Goal: Task Accomplishment & Management: Complete application form

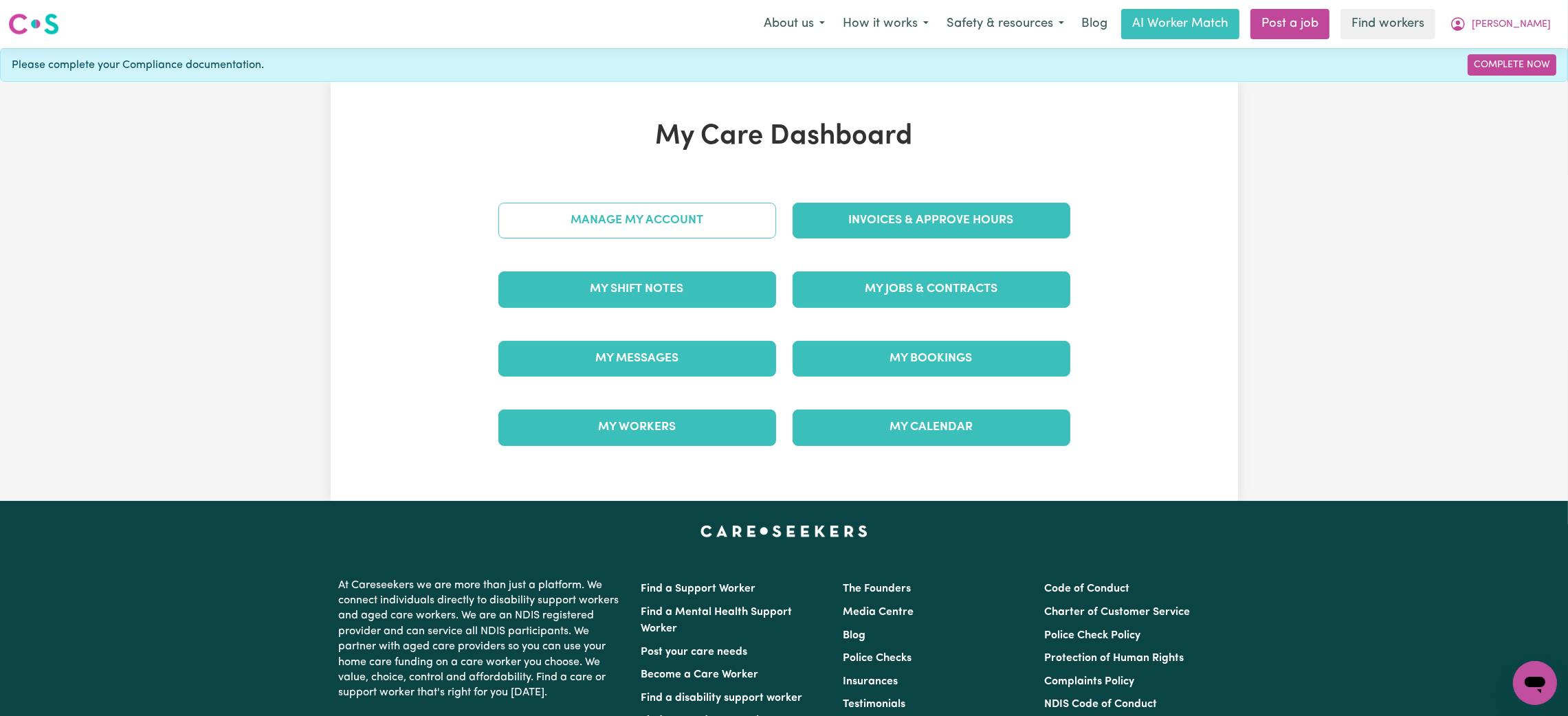
click at [671, 223] on link "Manage My Account" at bounding box center [636, 220] width 278 height 36
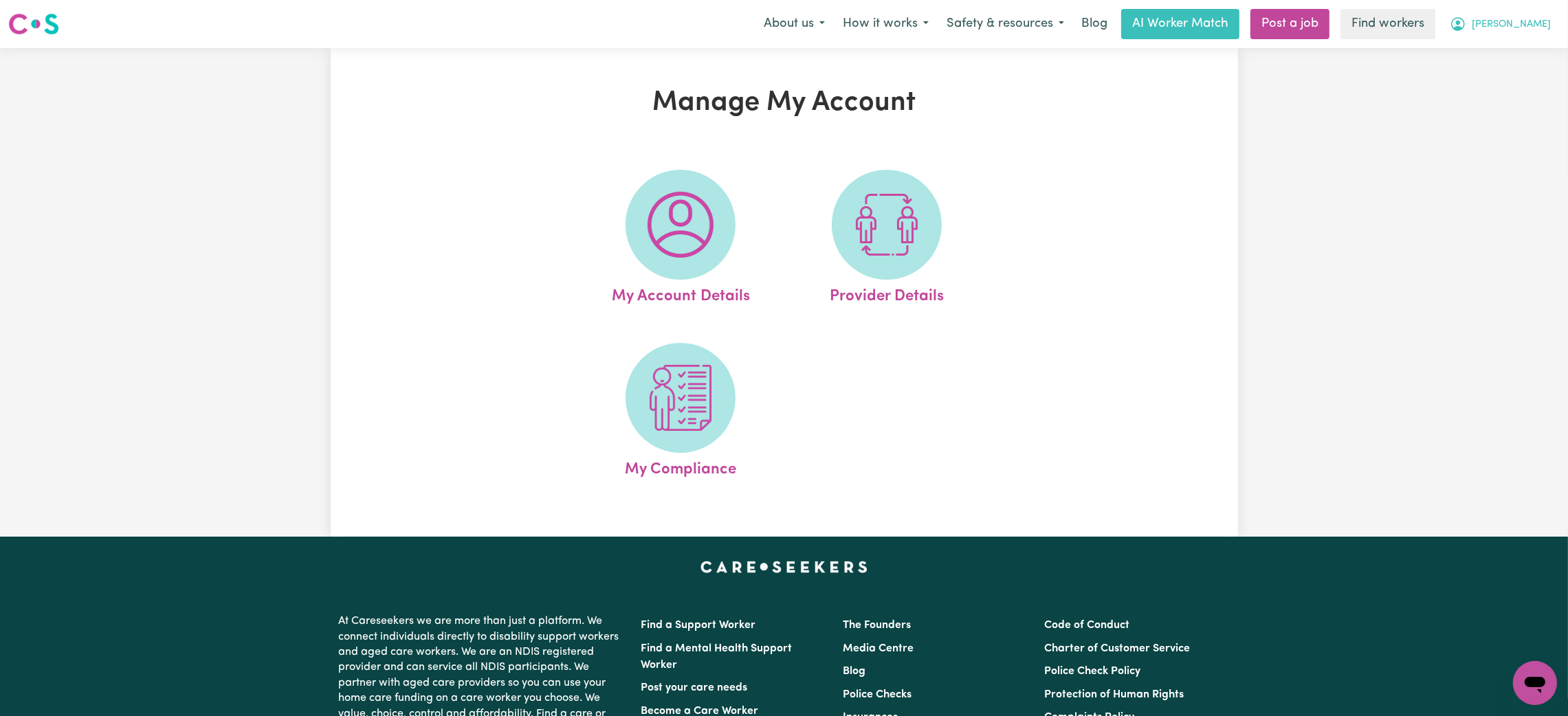
click at [1540, 35] on button "[PERSON_NAME]" at bounding box center [1500, 24] width 119 height 29
click at [1517, 57] on link "My Dashboard" at bounding box center [1504, 54] width 108 height 26
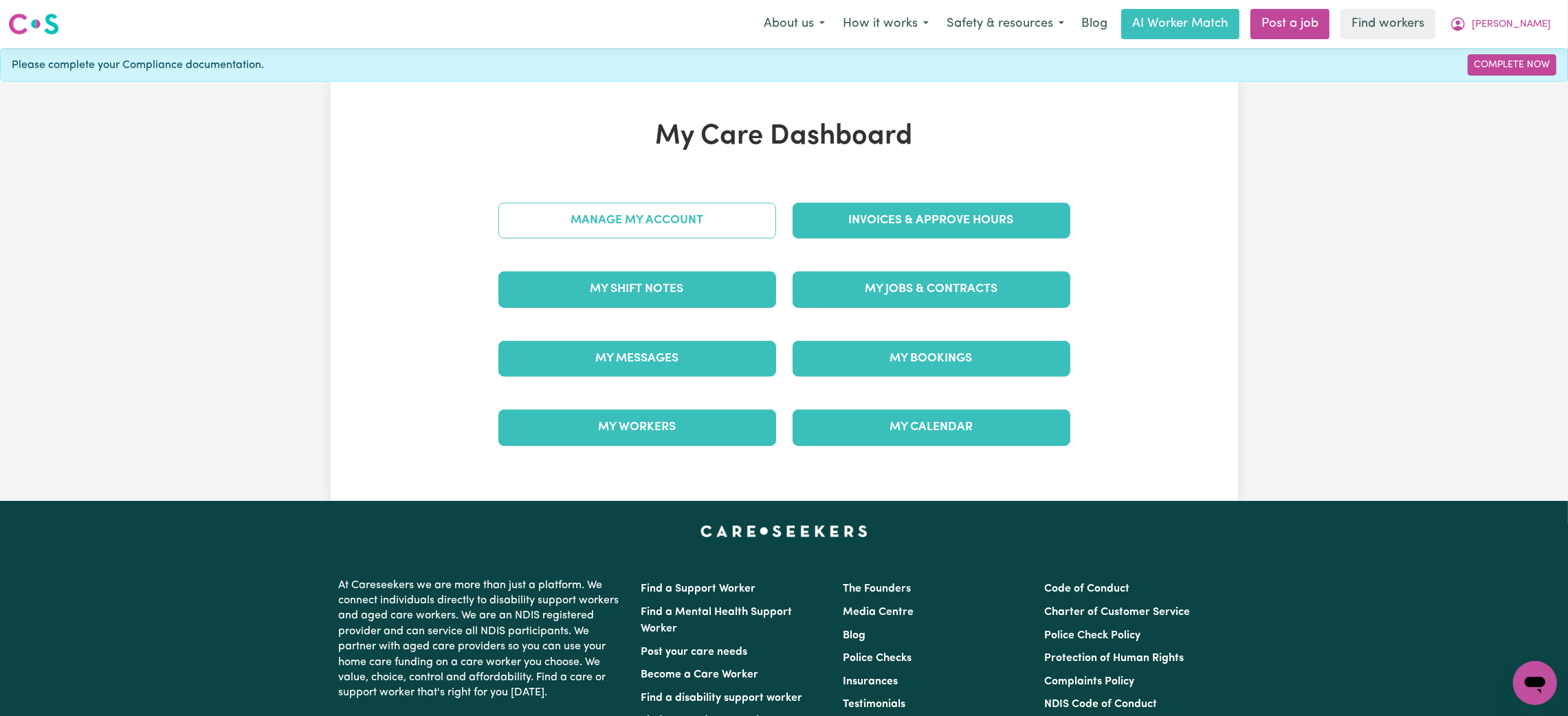
click at [610, 218] on link "Manage My Account" at bounding box center [636, 220] width 278 height 36
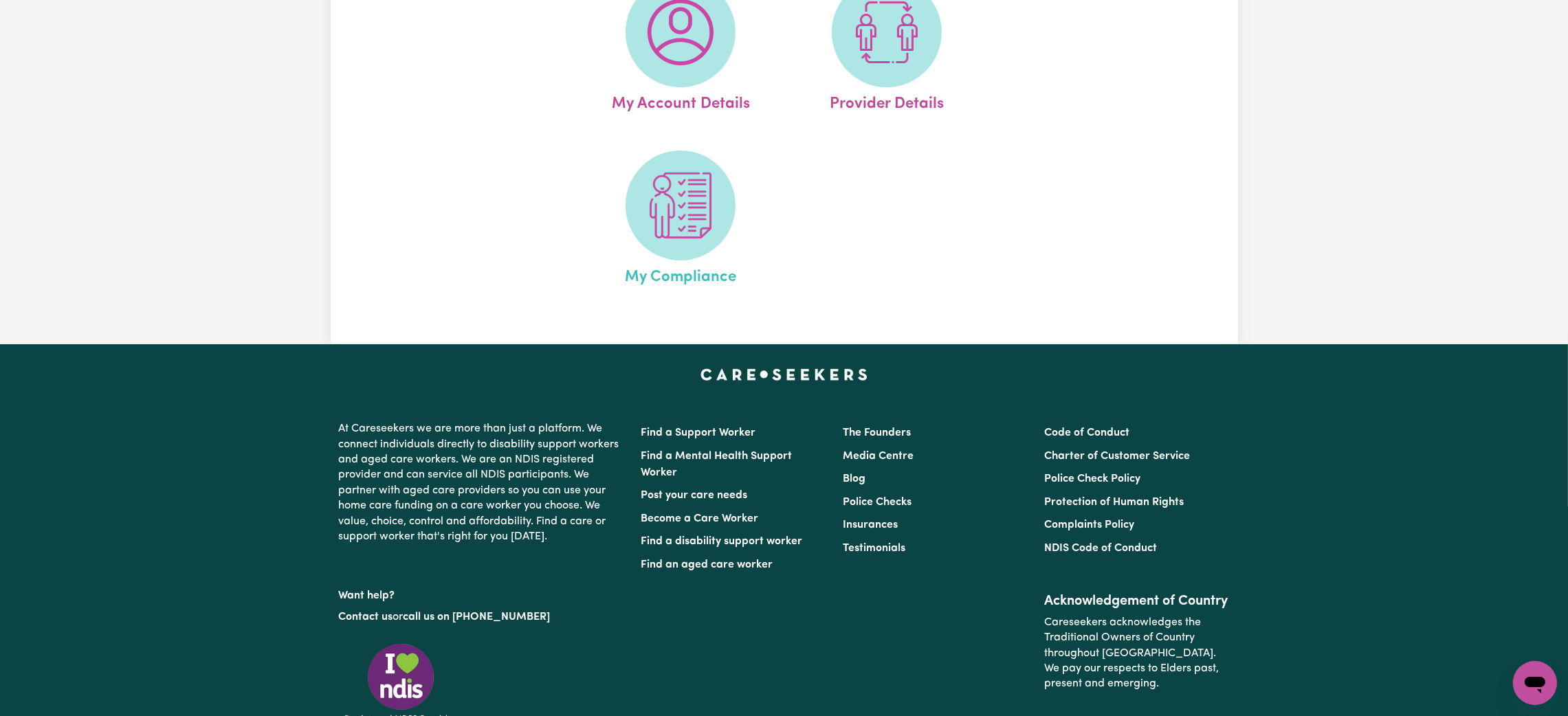
scroll to position [206, 0]
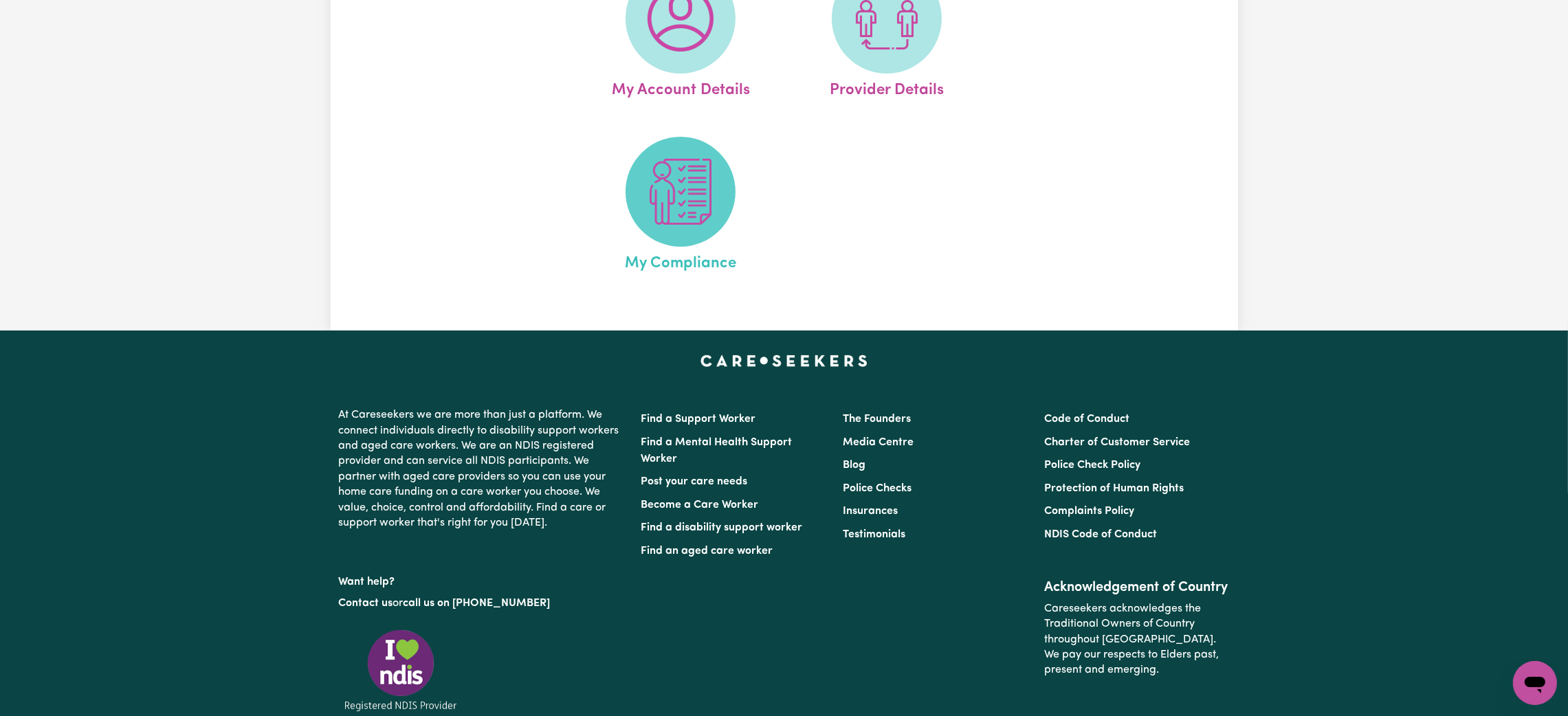
click at [664, 238] on span at bounding box center [680, 191] width 110 height 110
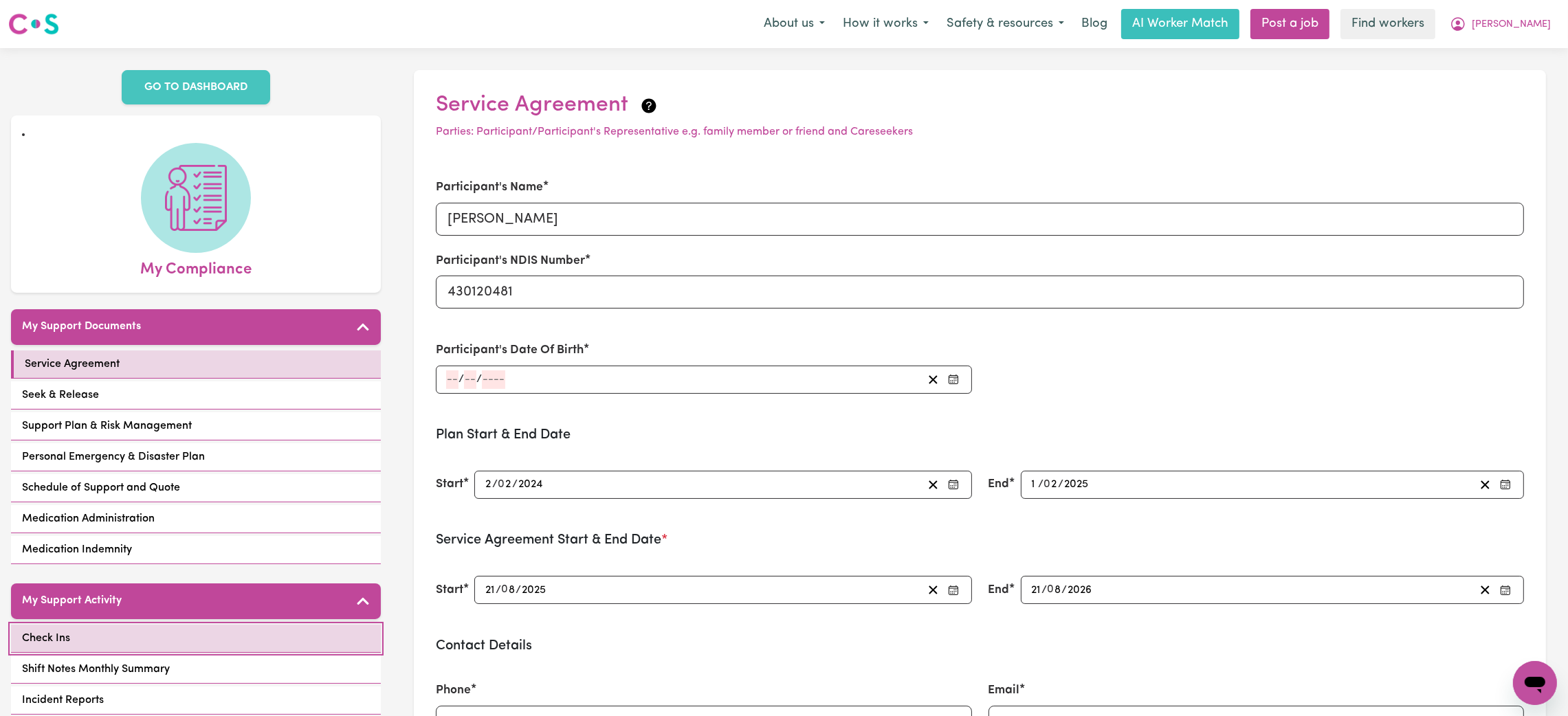
click at [136, 644] on link "Check Ins" at bounding box center [196, 639] width 370 height 28
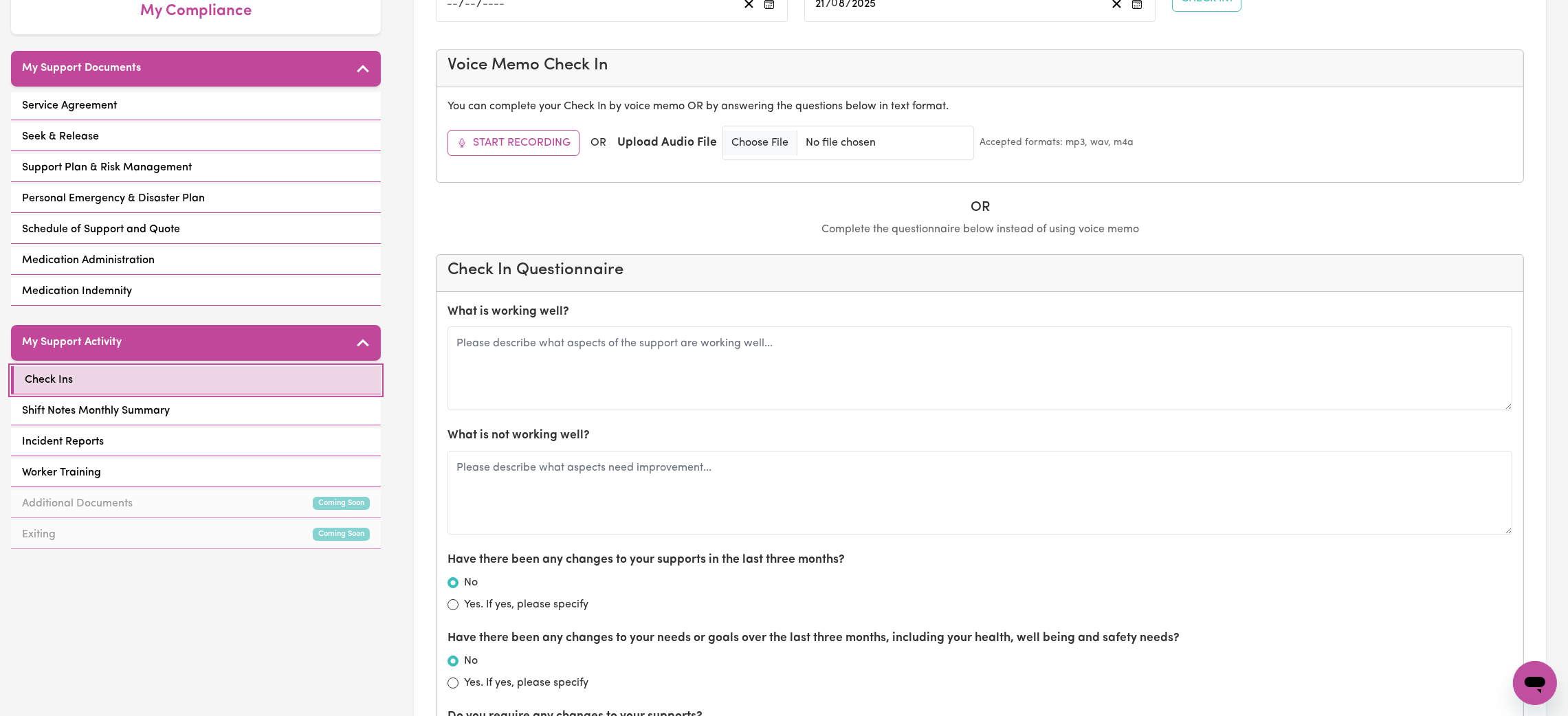
scroll to position [309, 0]
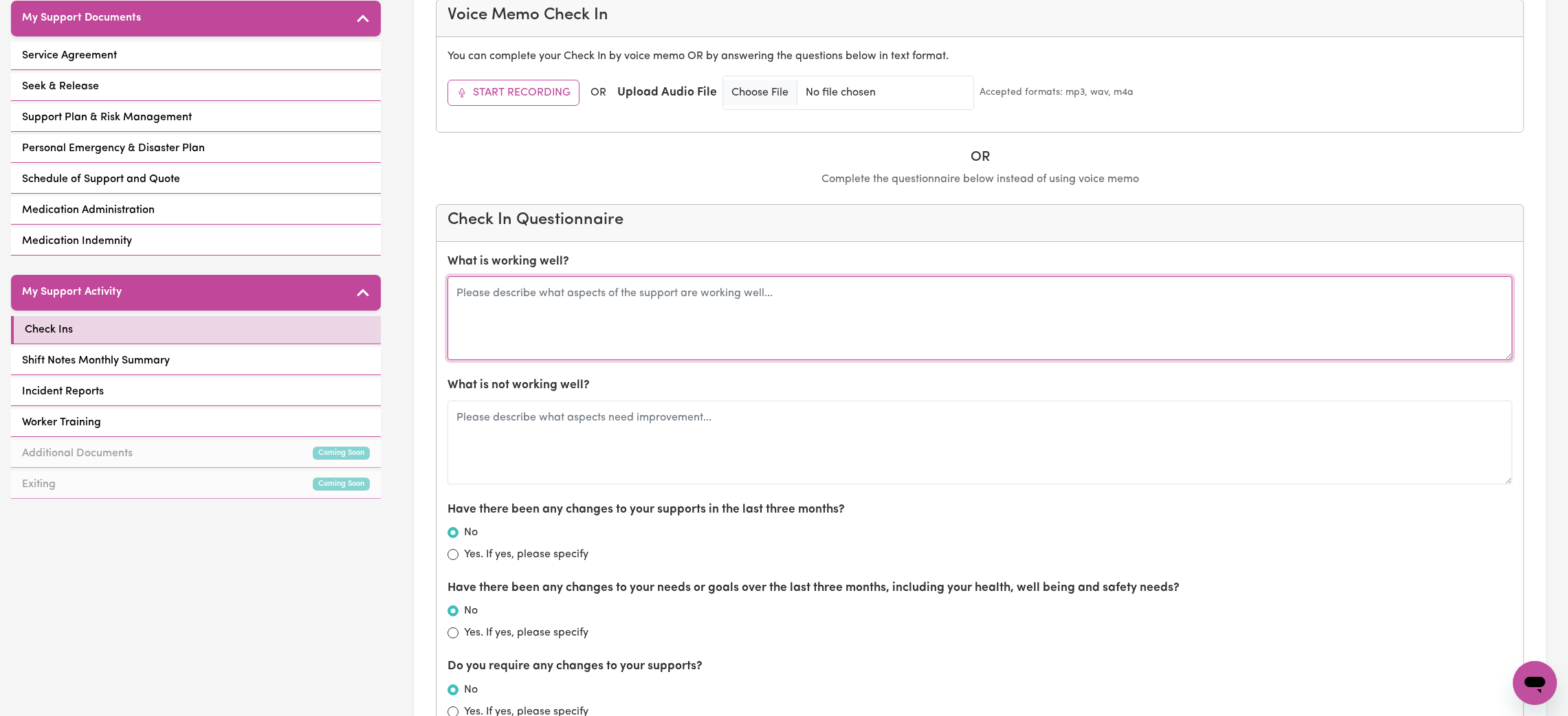
click at [601, 299] on textarea at bounding box center [979, 318] width 1064 height 84
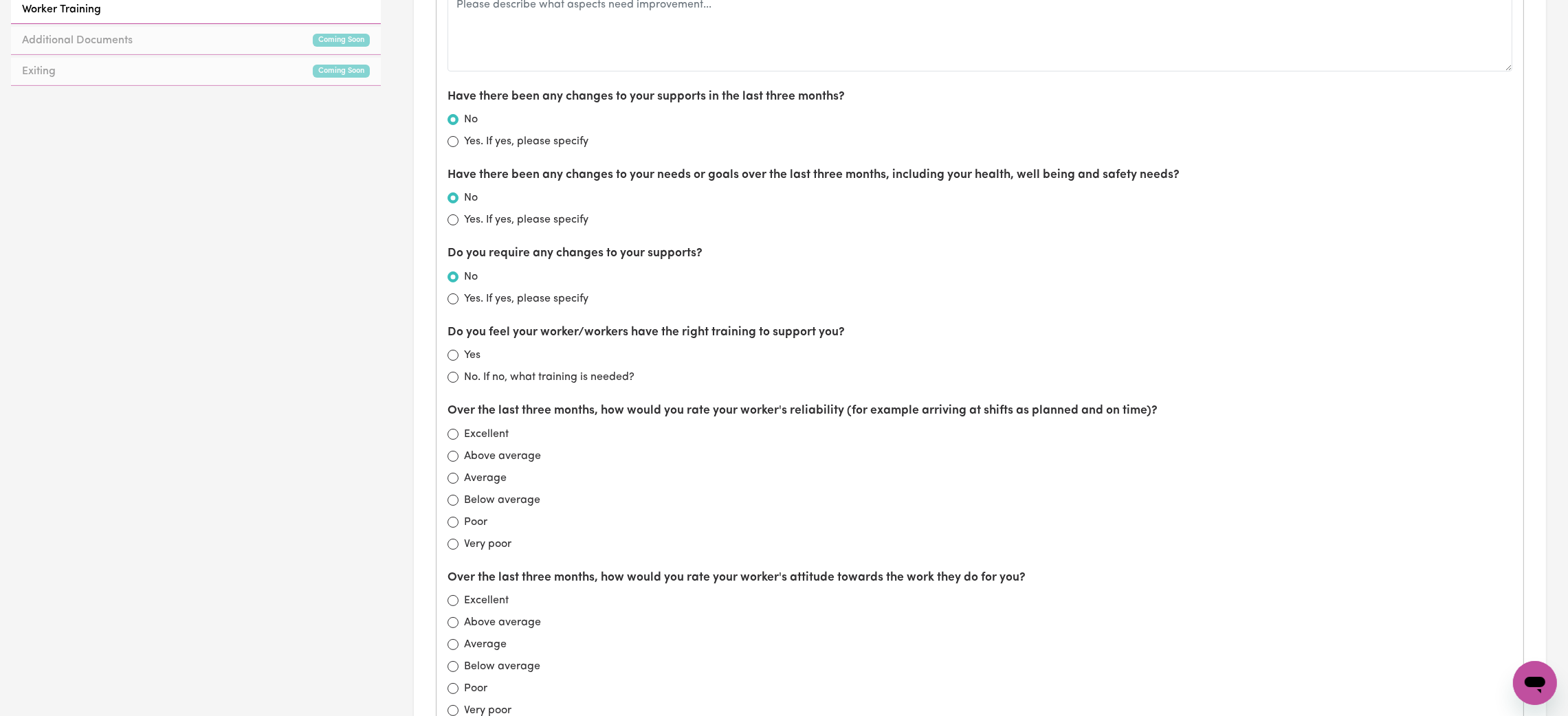
scroll to position [515, 0]
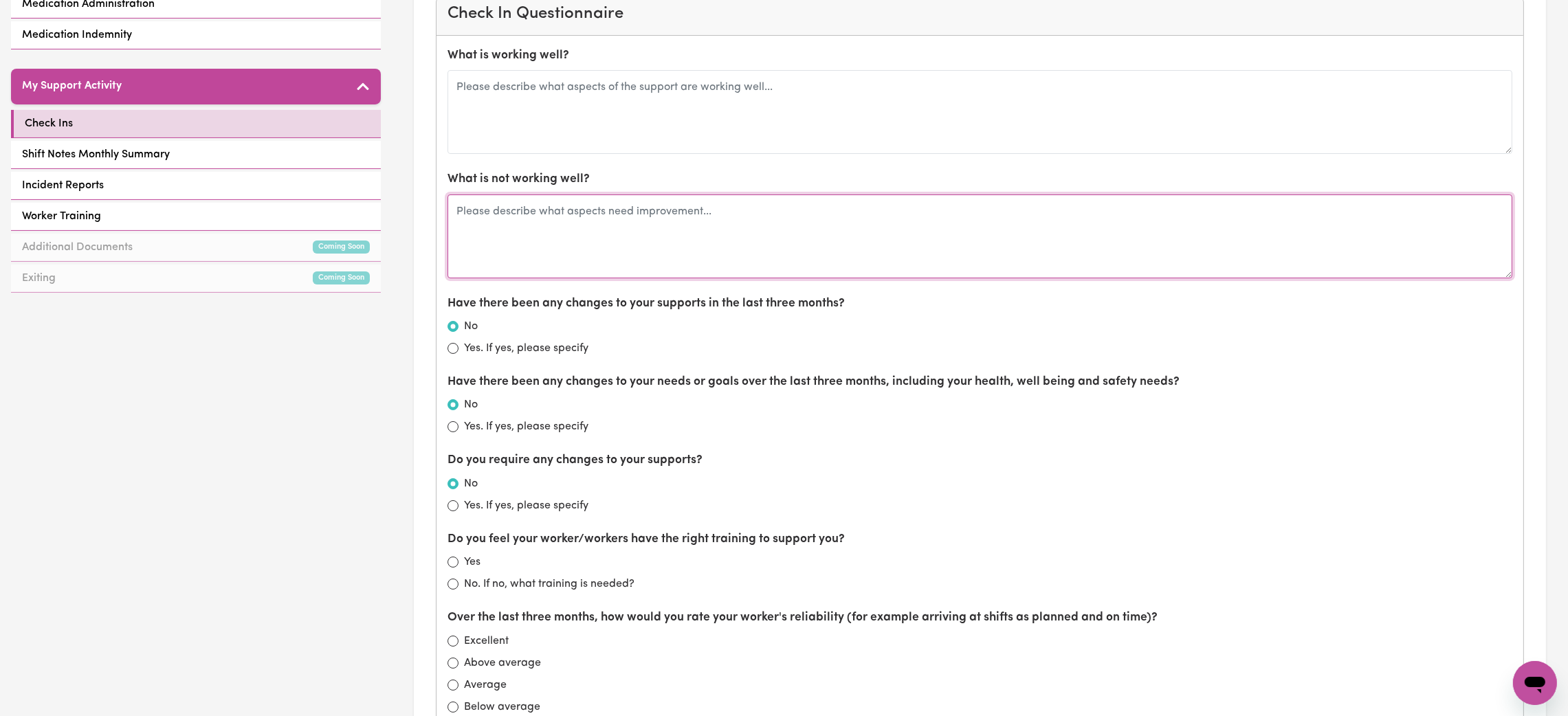
click at [534, 251] on textarea at bounding box center [979, 236] width 1064 height 84
type textarea "English limited"
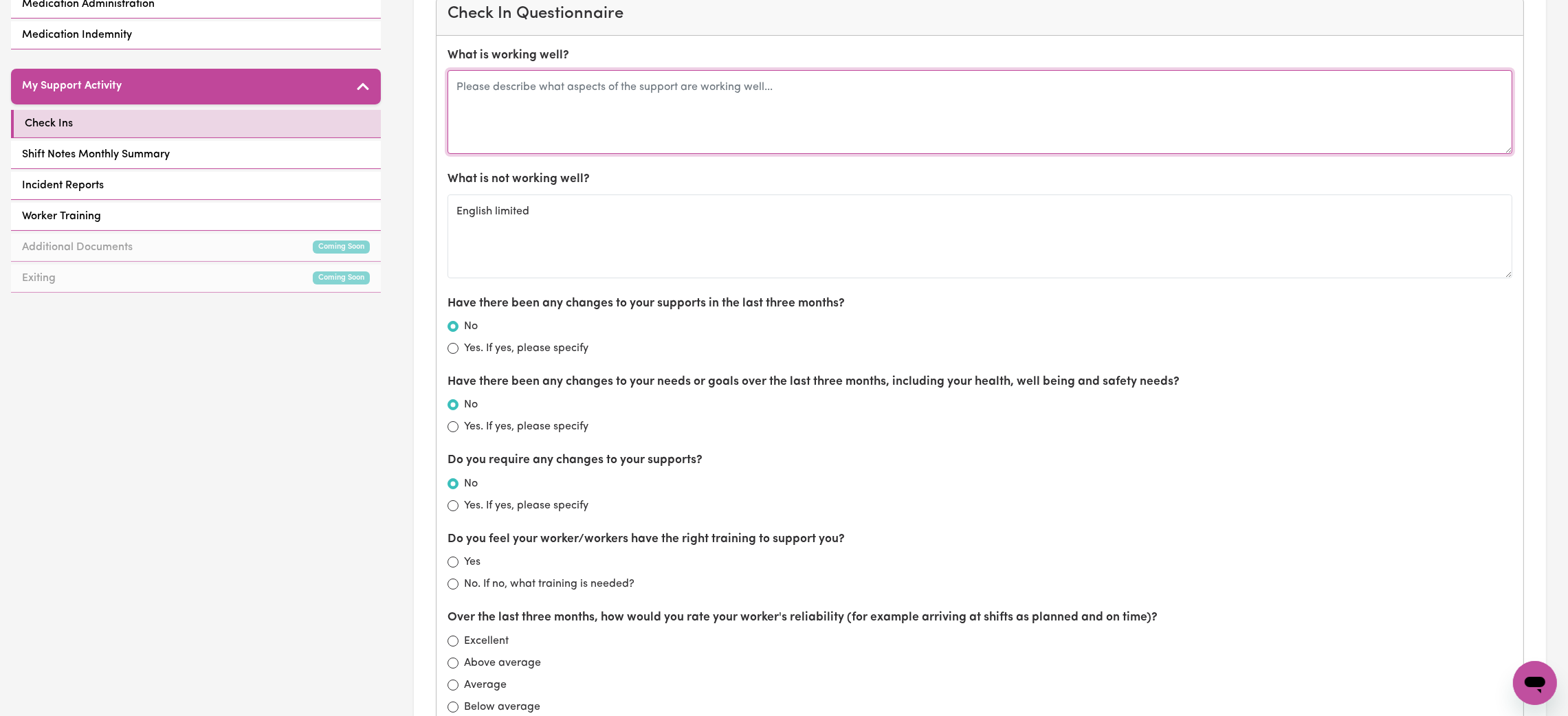
click at [532, 119] on textarea at bounding box center [979, 111] width 1064 height 84
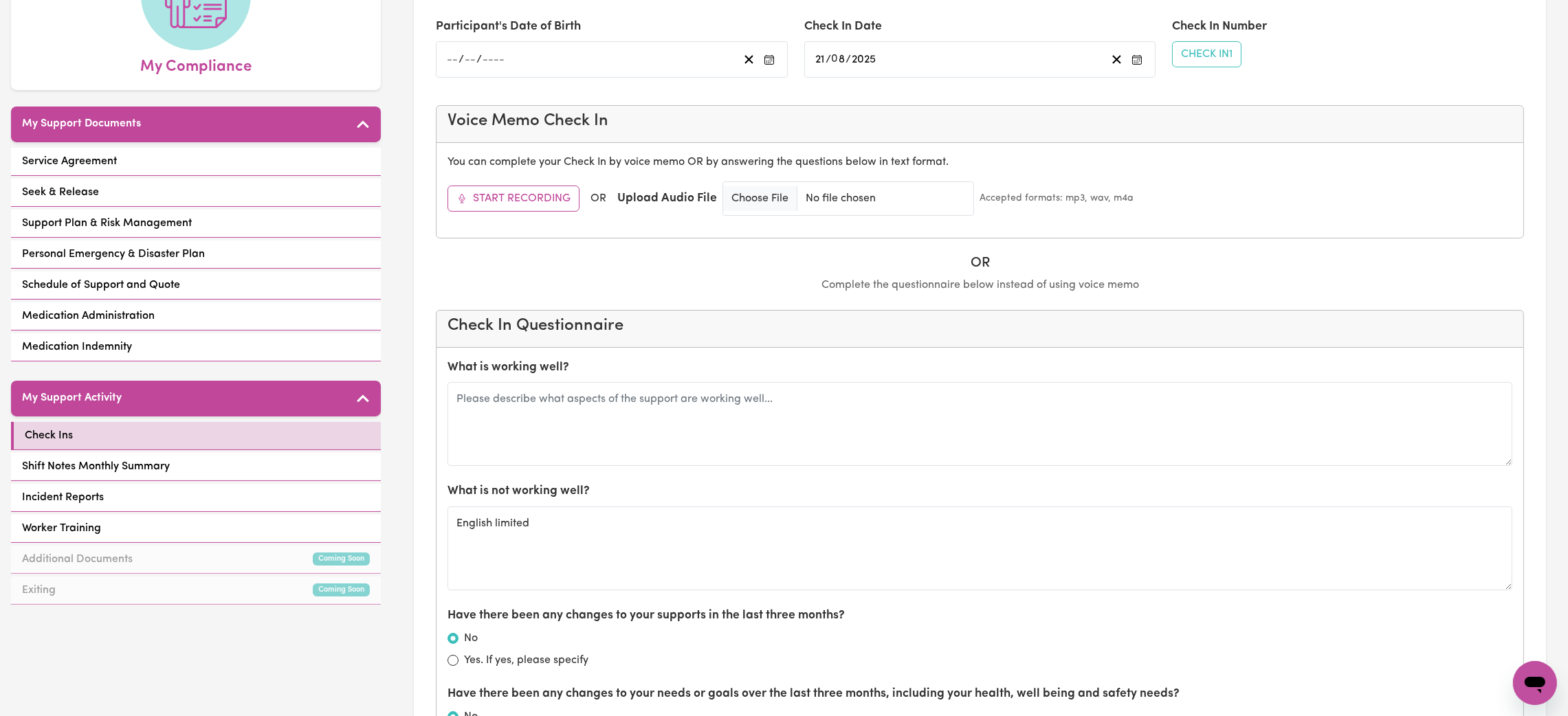
scroll to position [206, 0]
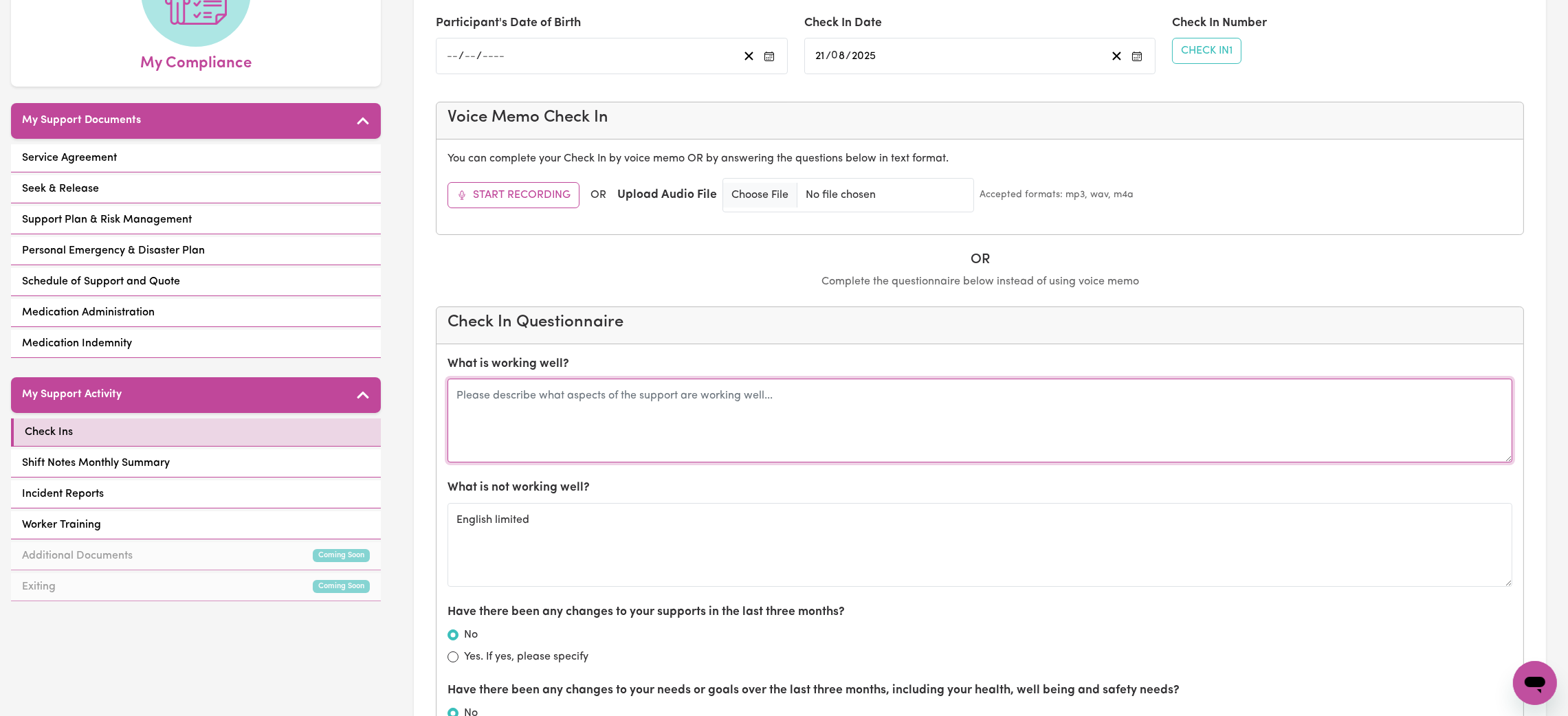
click at [936, 432] on textarea at bounding box center [979, 420] width 1064 height 84
type textarea "everything going well"
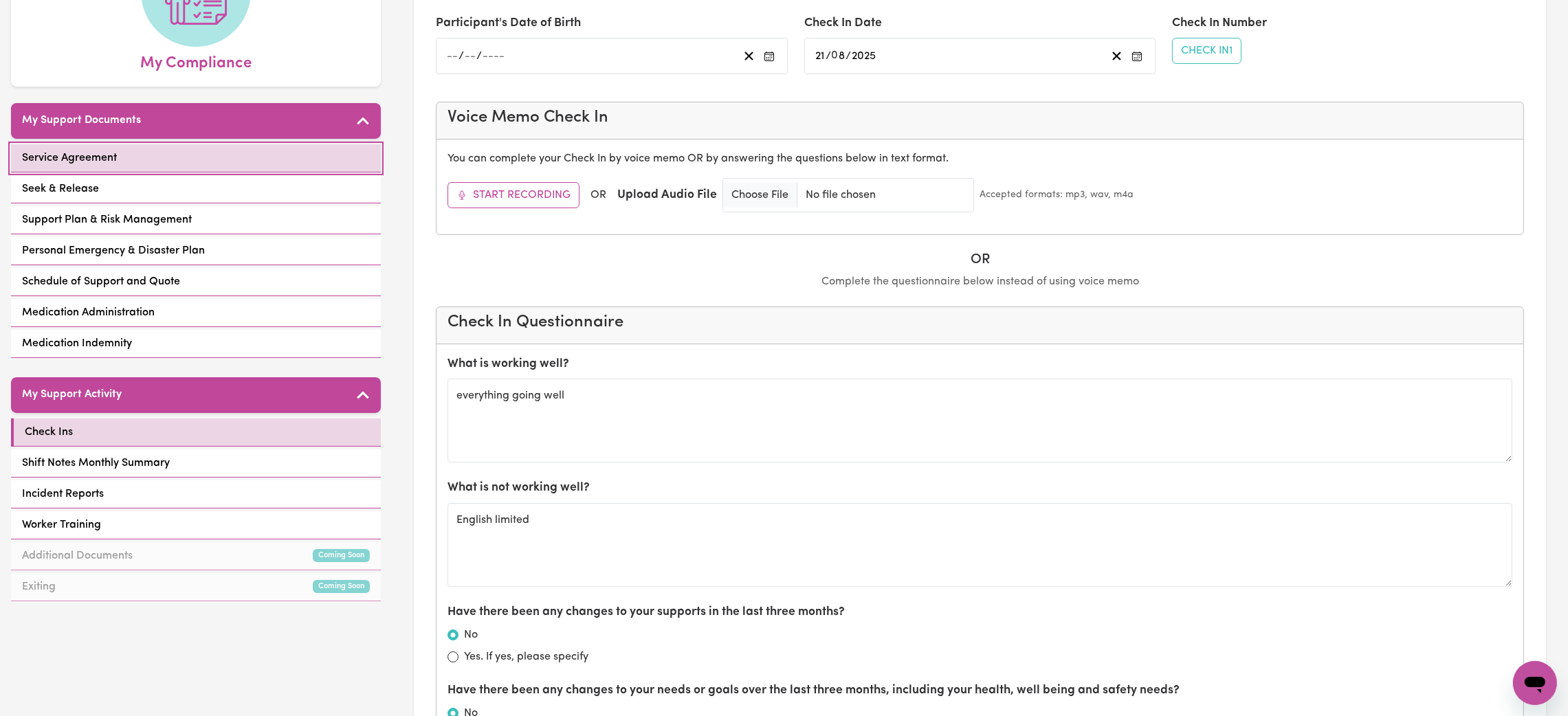
click at [152, 169] on link "Service Agreement" at bounding box center [196, 158] width 370 height 28
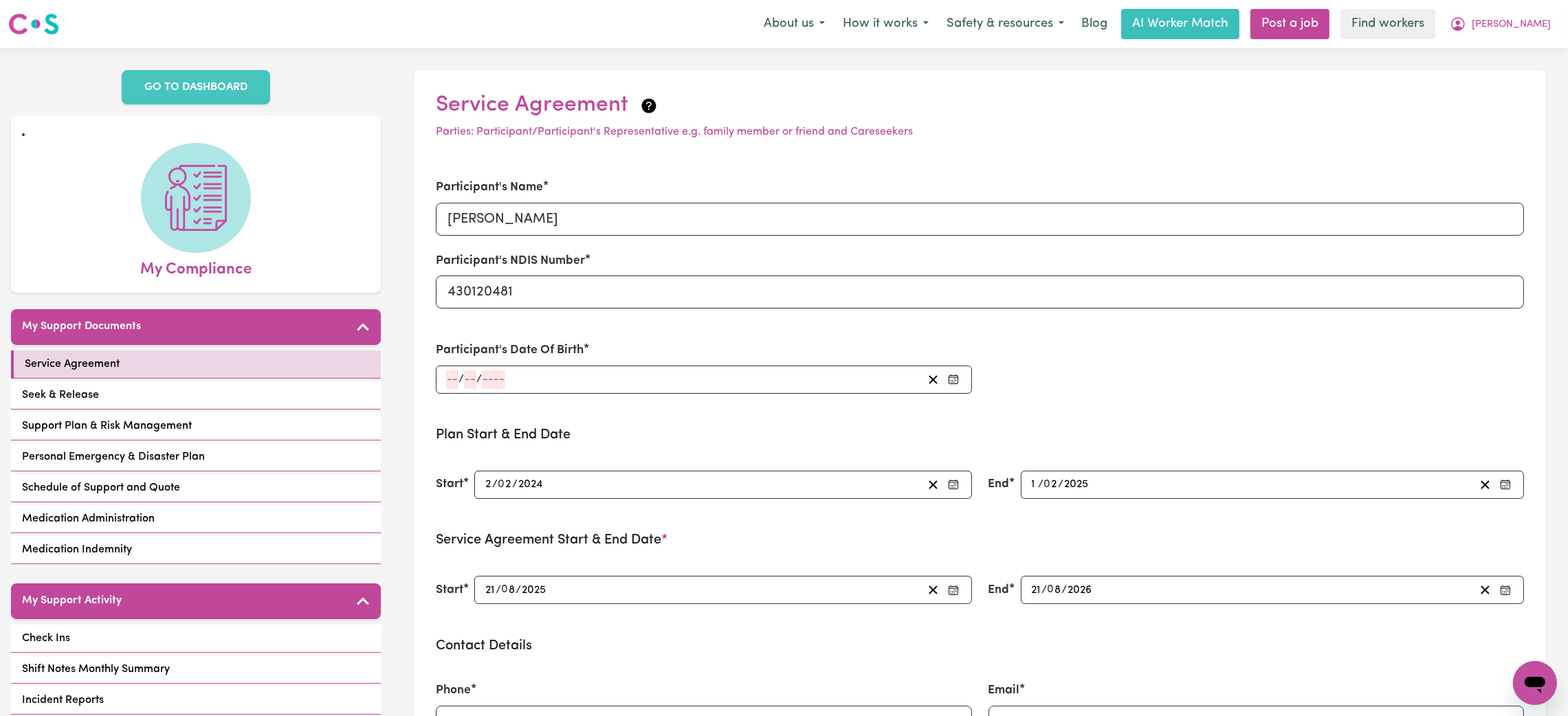
click at [455, 375] on input "number" at bounding box center [452, 380] width 12 height 19
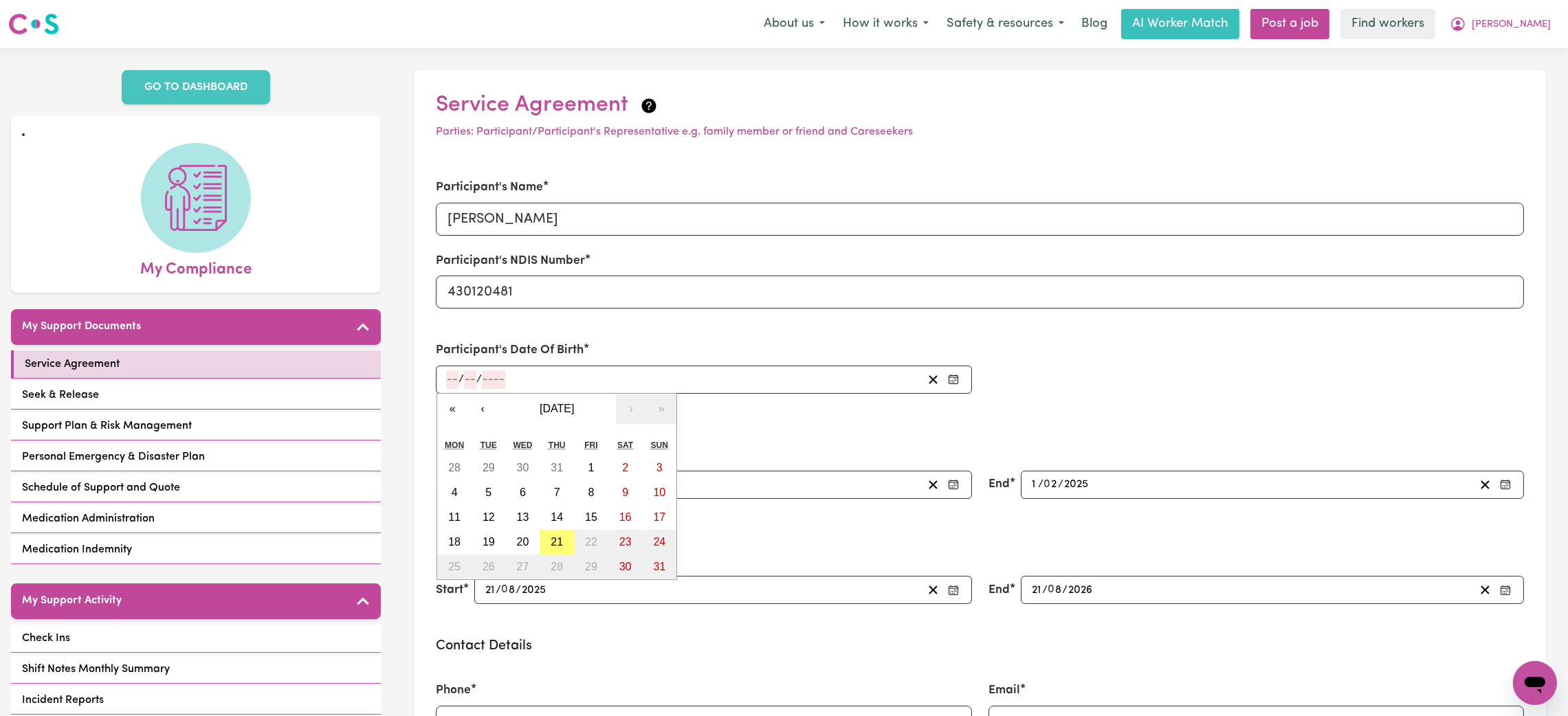
click at [446, 369] on div "/ / « ‹ [DATE] › » Mon Tue Wed Thu Fri Sat Sun 28 29 30 31 1 2 3 4 5 6 7 8 9 10…" at bounding box center [703, 380] width 536 height 28
click at [448, 378] on input "number" at bounding box center [452, 380] width 12 height 19
type input "12"
type input "10"
type input "0001-10-12"
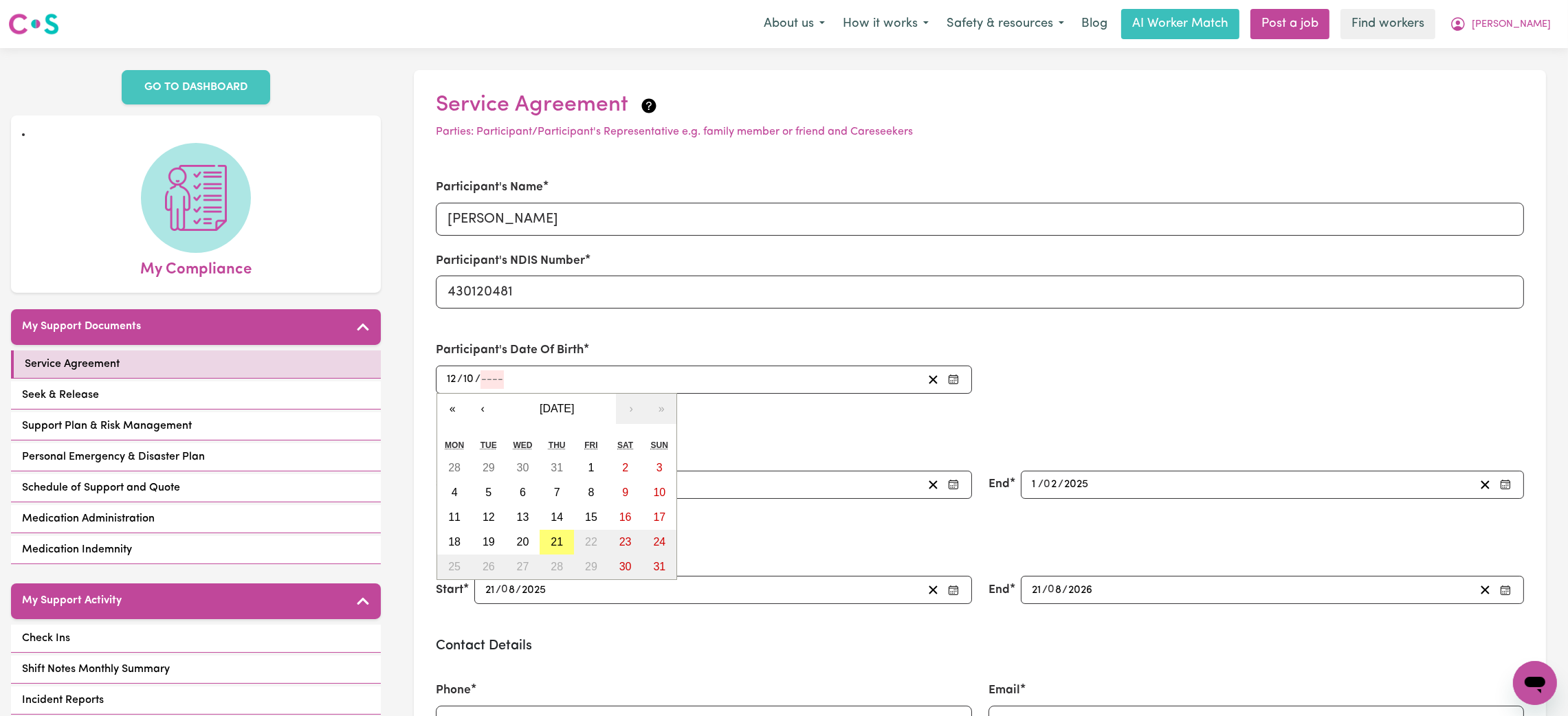
type input "1"
type input "0019-10-12"
type input "19"
type input "0197-10-12"
type input "197"
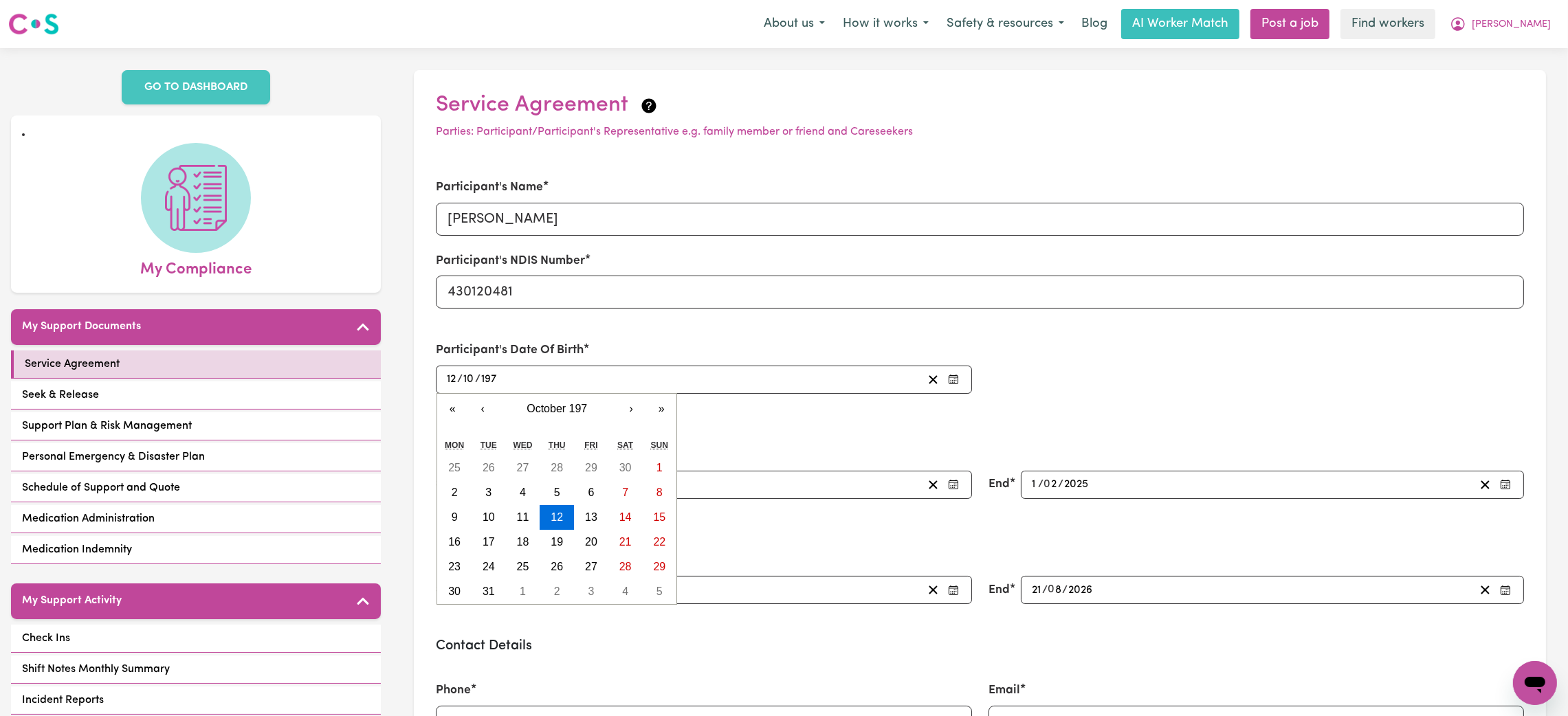
type input "[DATE]"
type input "1977"
click at [529, 517] on button "12" at bounding box center [522, 517] width 35 height 24
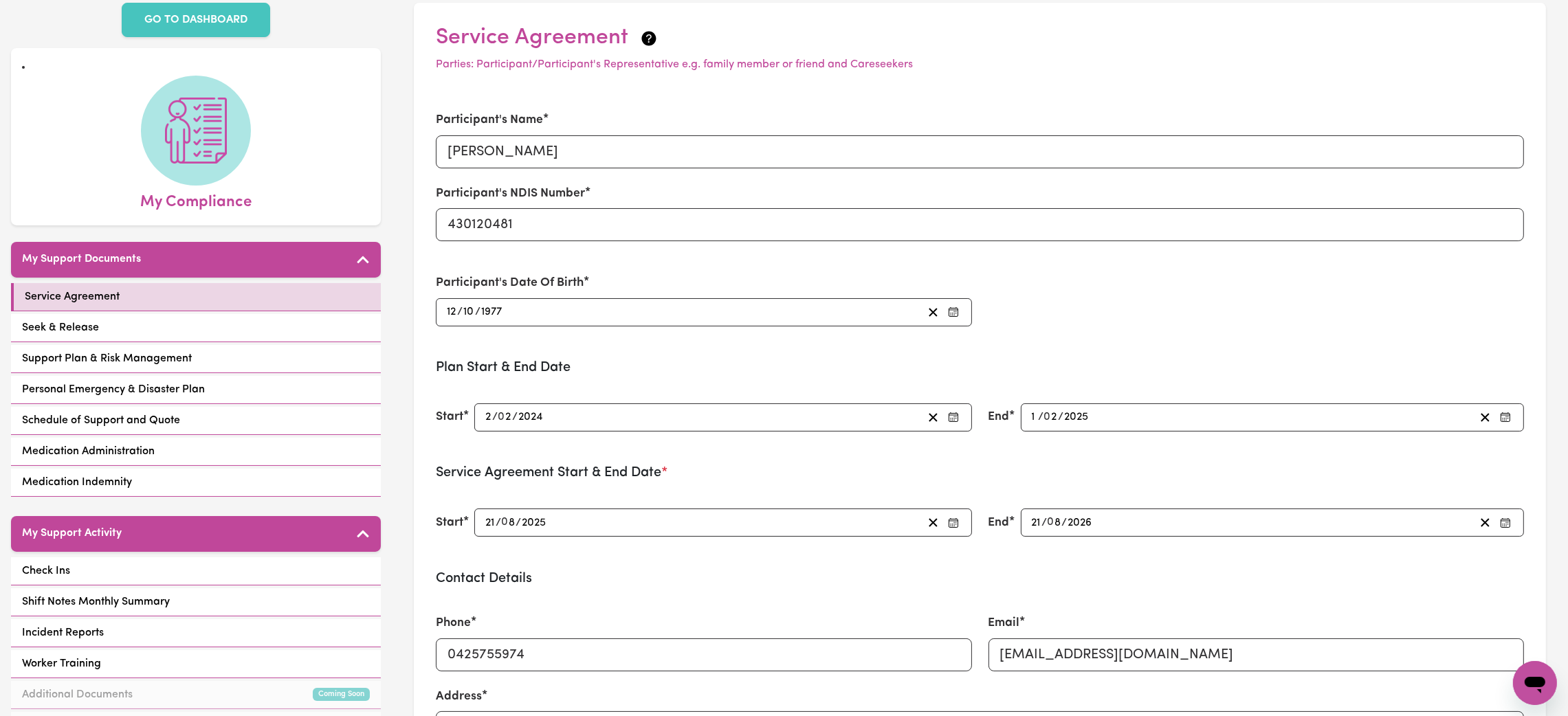
scroll to position [103, 0]
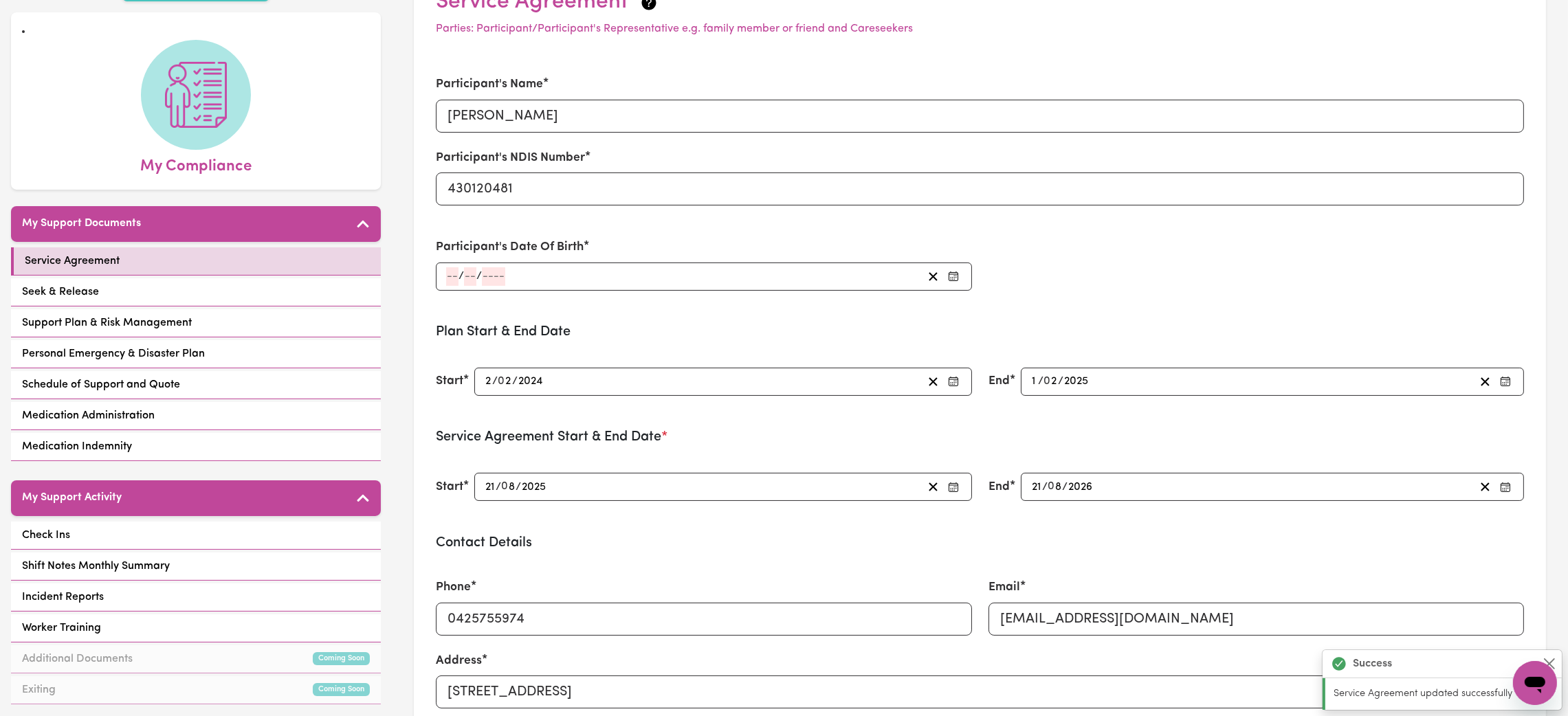
type input "[DATE]"
type input "12"
type input "10"
type input "1977"
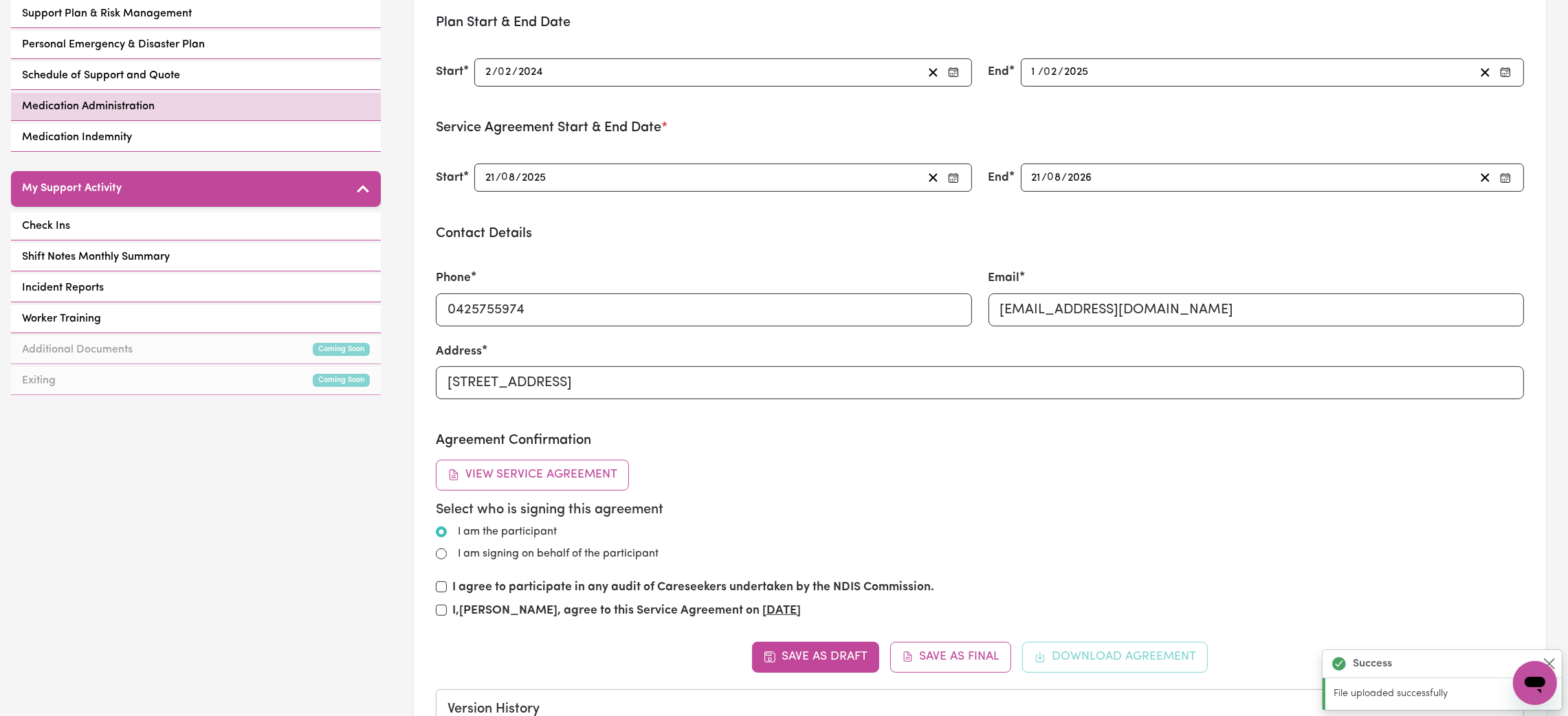
scroll to position [309, 0]
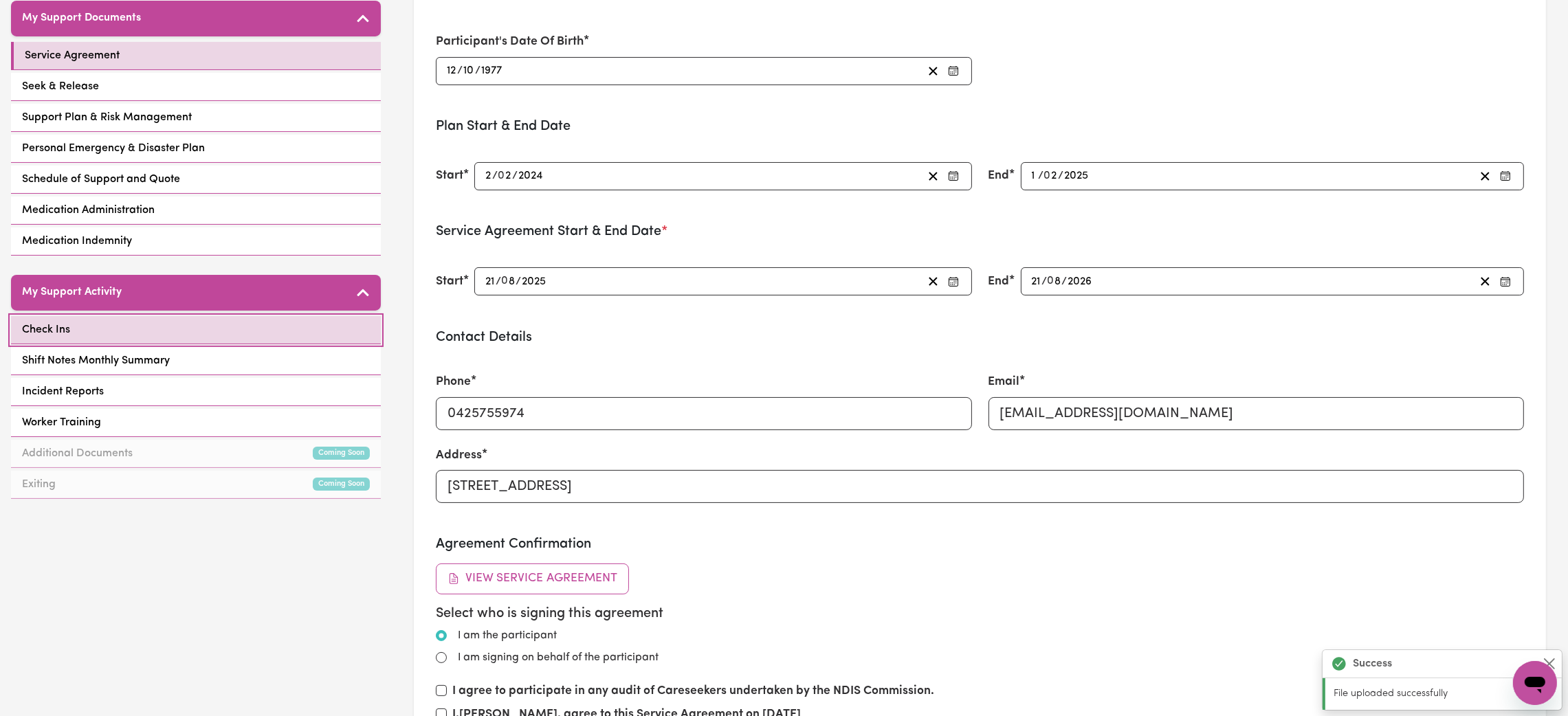
click at [169, 332] on link "Check Ins" at bounding box center [196, 330] width 370 height 28
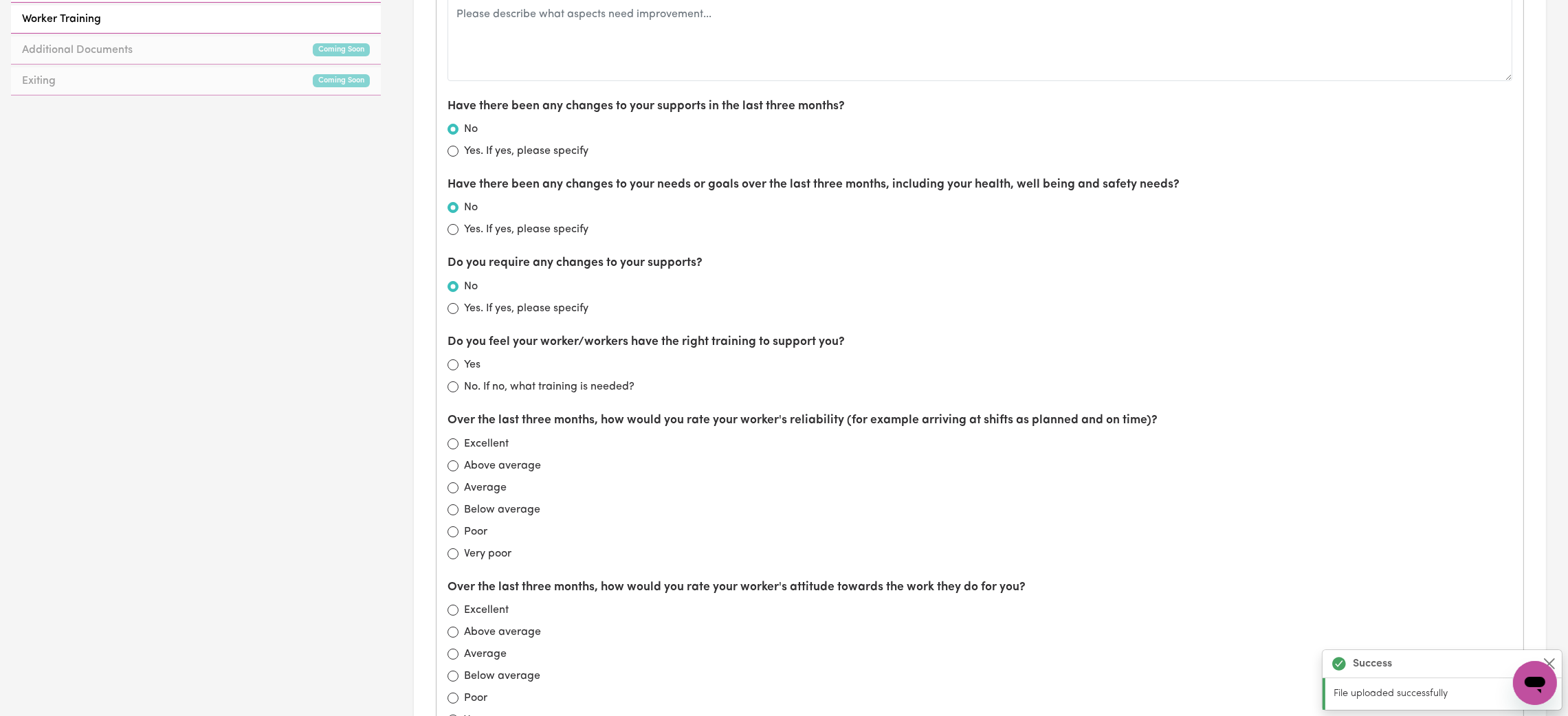
scroll to position [515, 0]
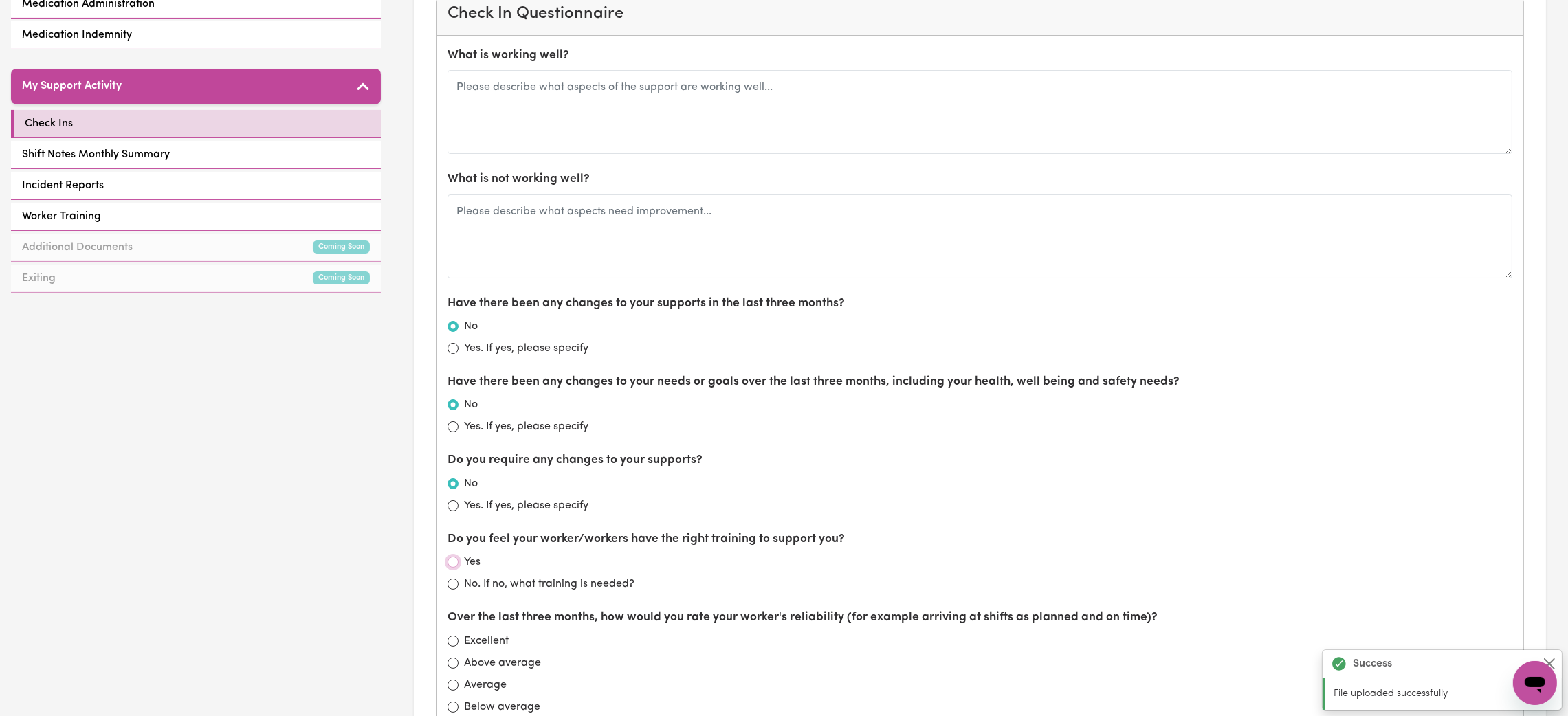
click at [456, 563] on input "Yes" at bounding box center [453, 563] width 11 height 11
radio input "true"
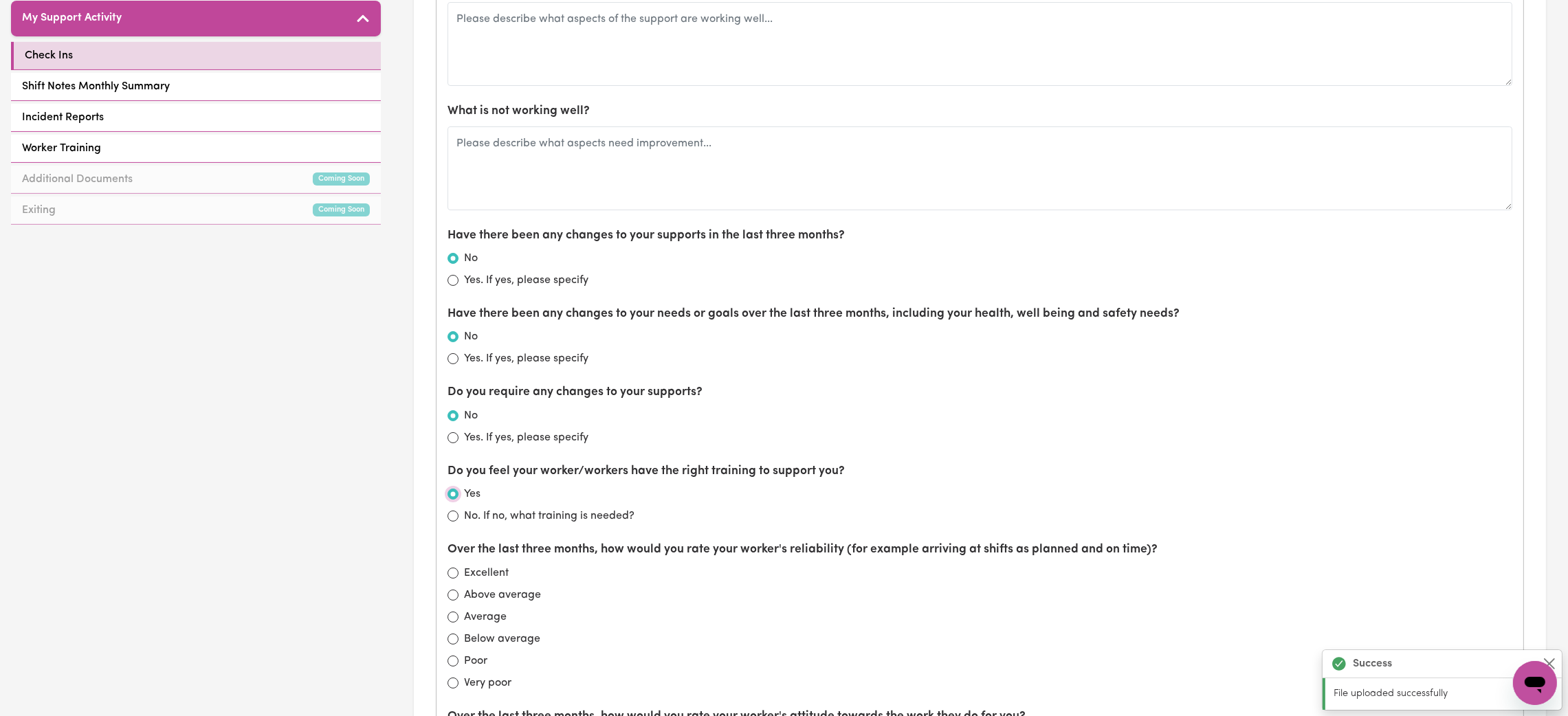
scroll to position [618, 0]
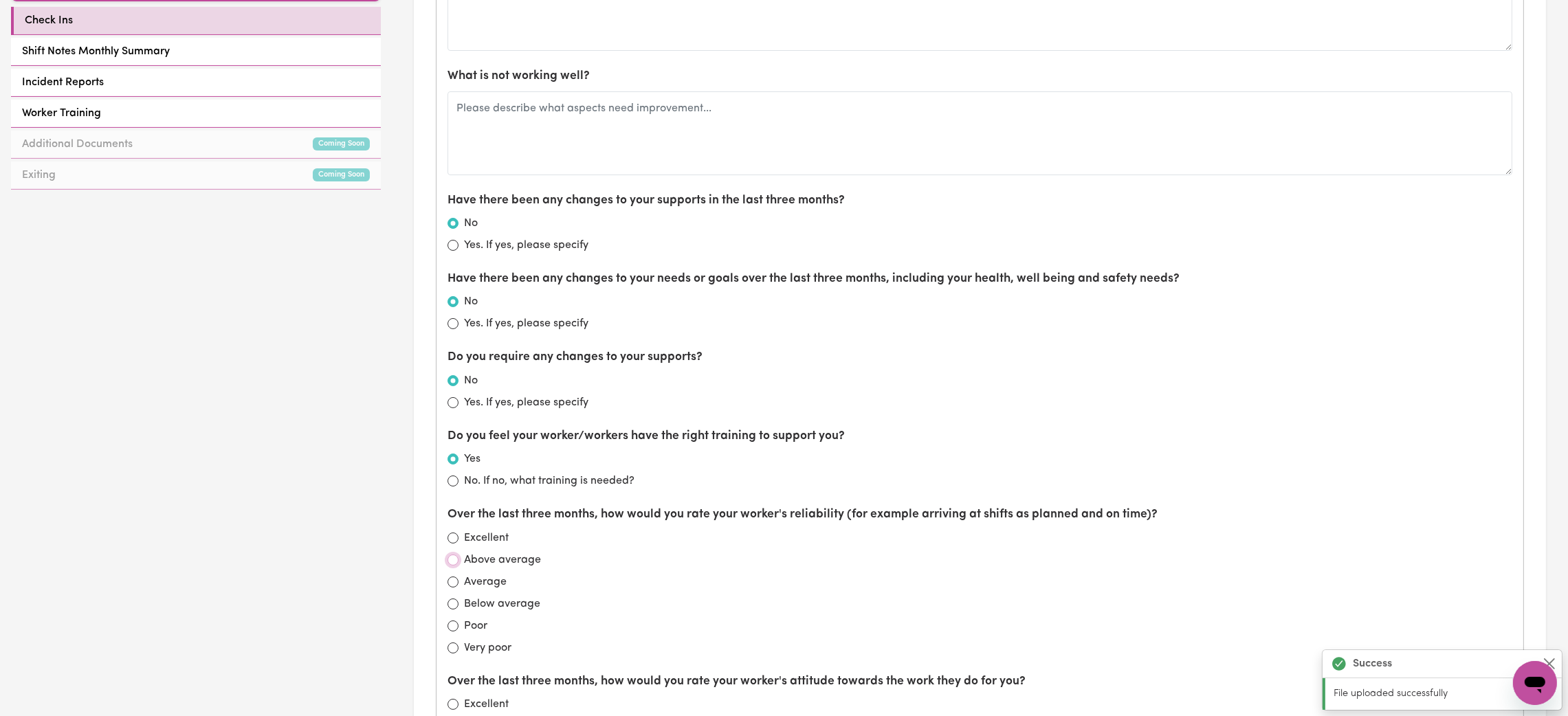
click at [455, 559] on input "Above average" at bounding box center [453, 560] width 11 height 11
radio input "true"
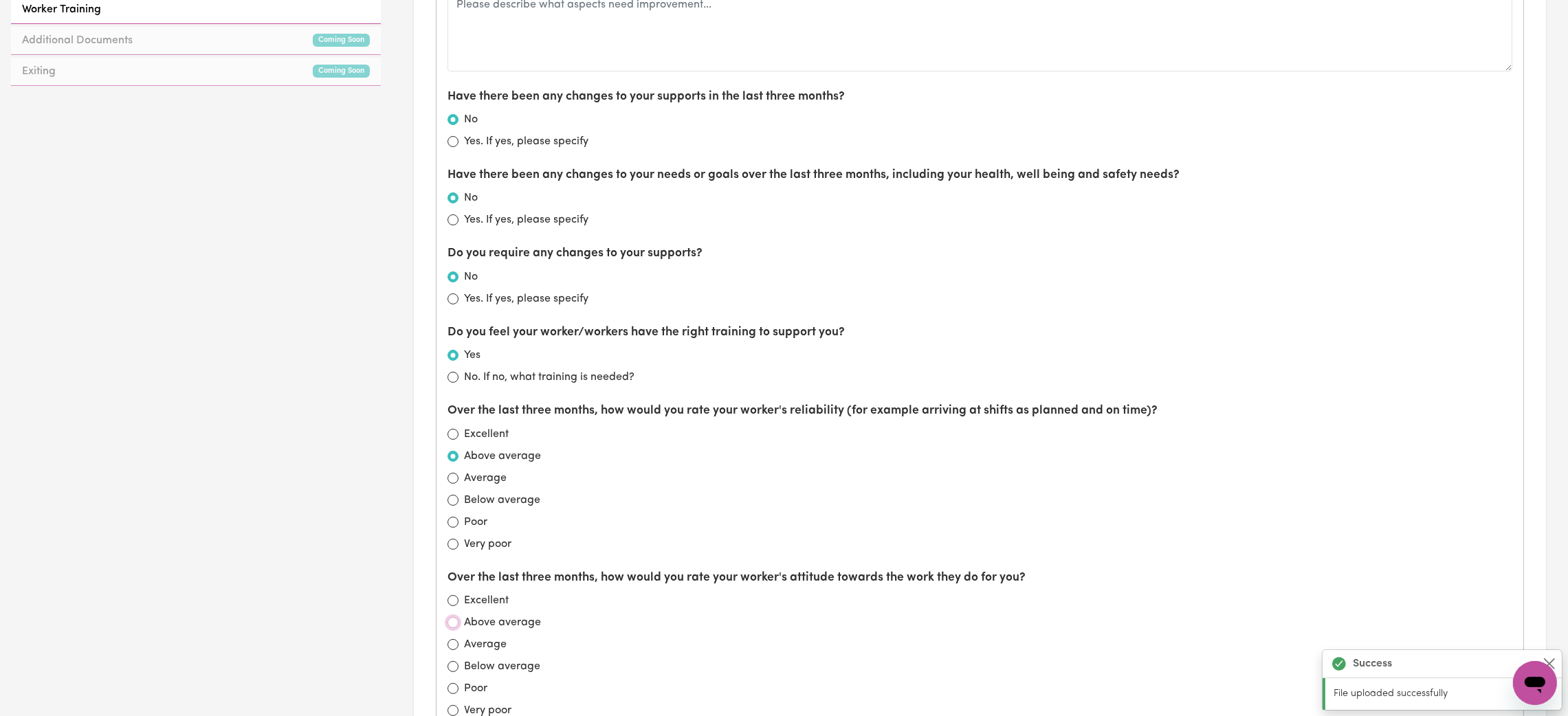
click at [453, 618] on input "Above average" at bounding box center [453, 623] width 11 height 11
radio input "true"
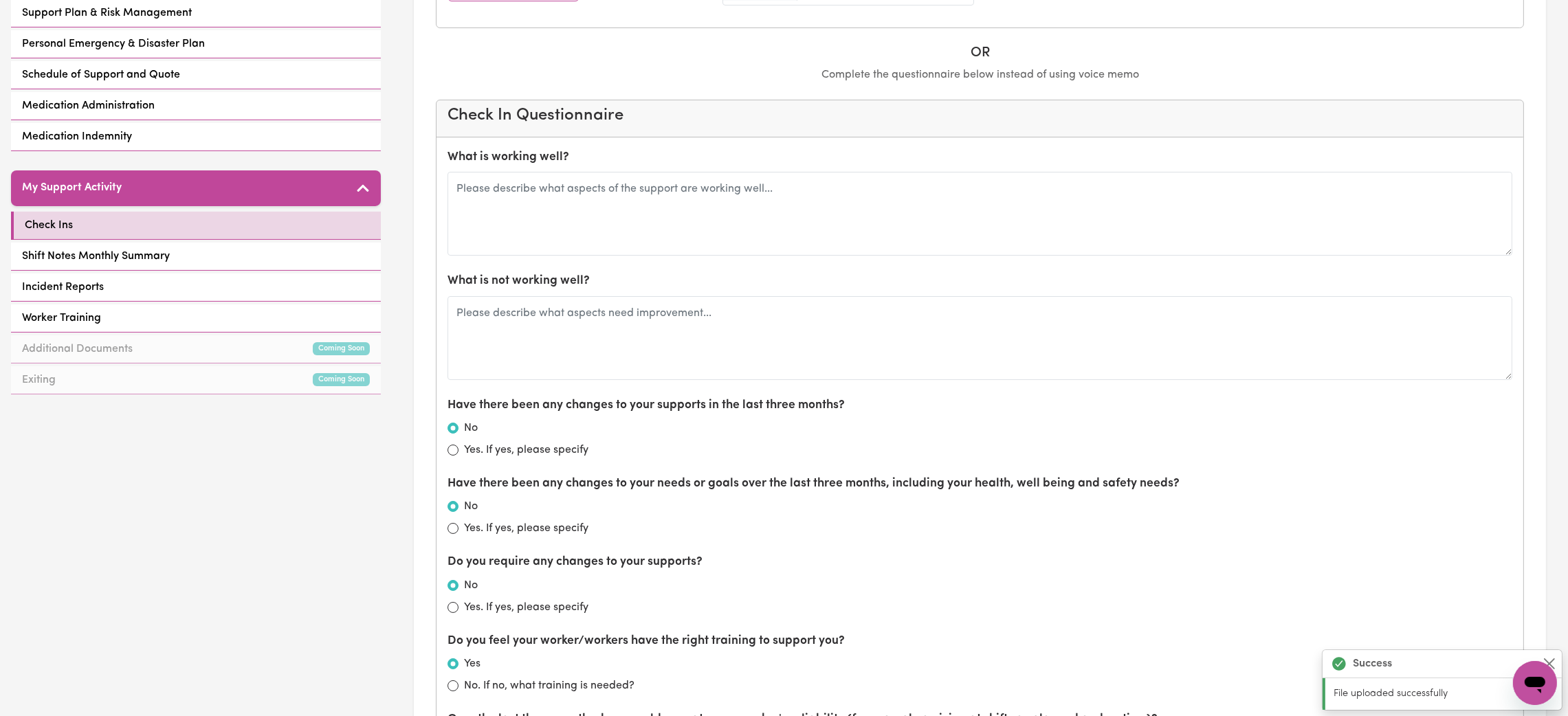
scroll to position [412, 0]
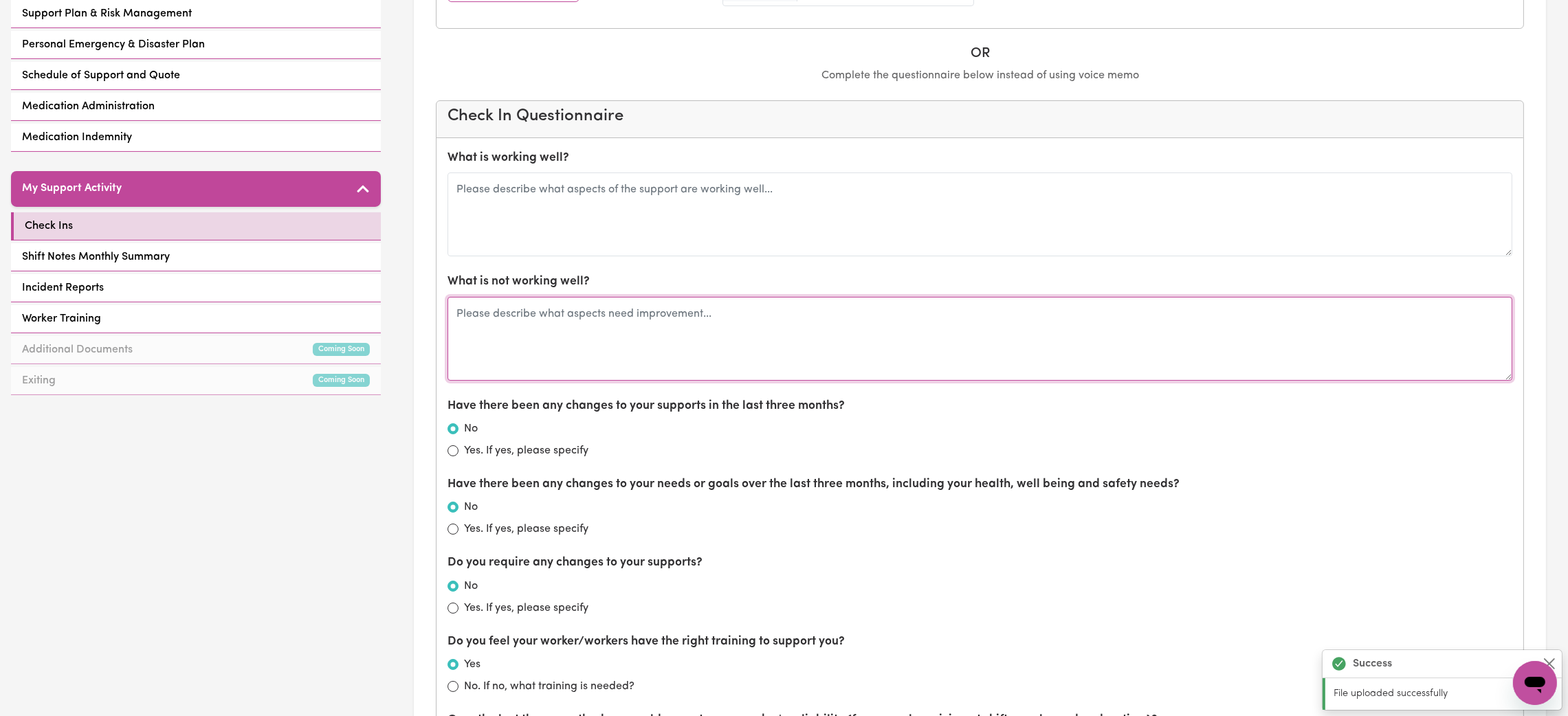
click at [505, 360] on textarea at bounding box center [979, 338] width 1064 height 84
type textarea "[PERSON_NAME]'s english is limited although they have another worker that can t…"
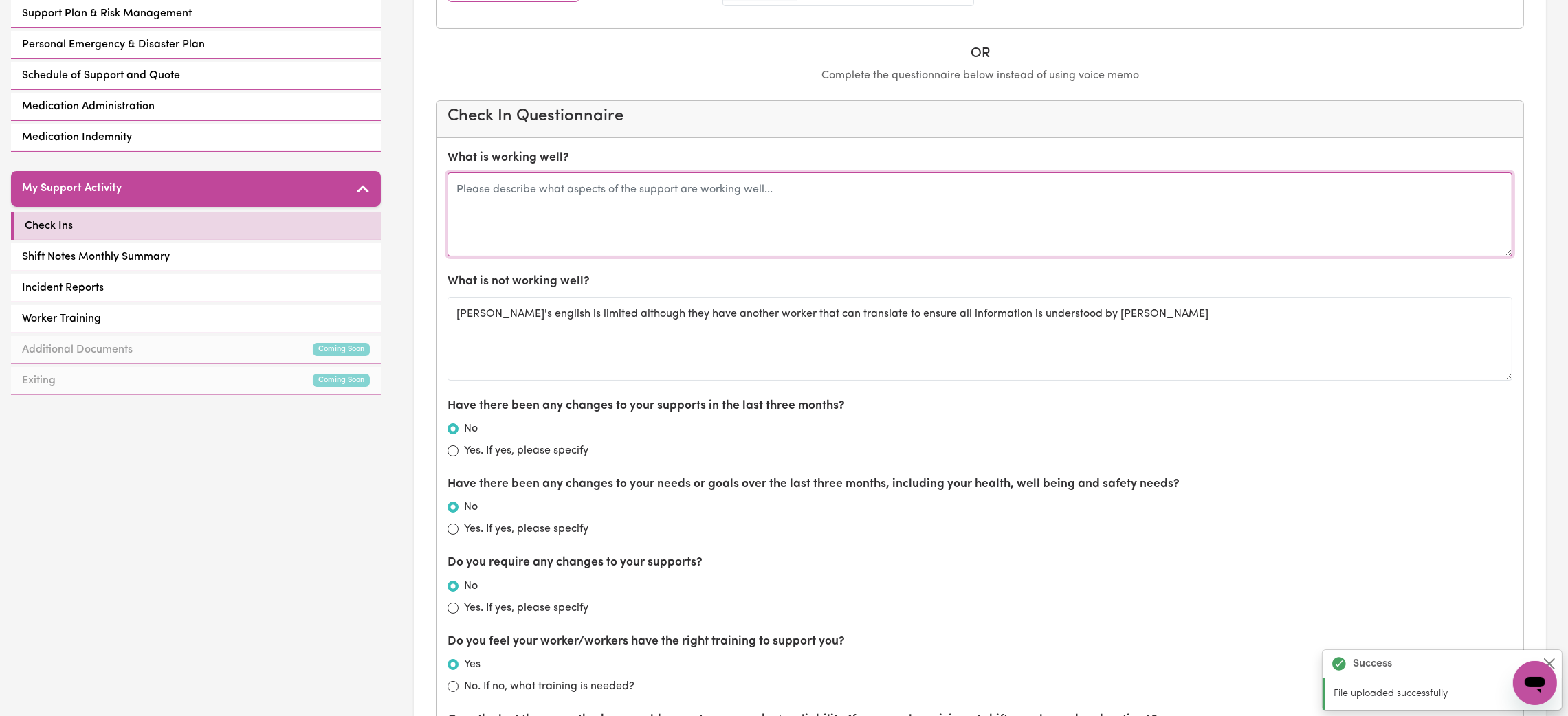
click at [510, 215] on textarea at bounding box center [979, 214] width 1064 height 84
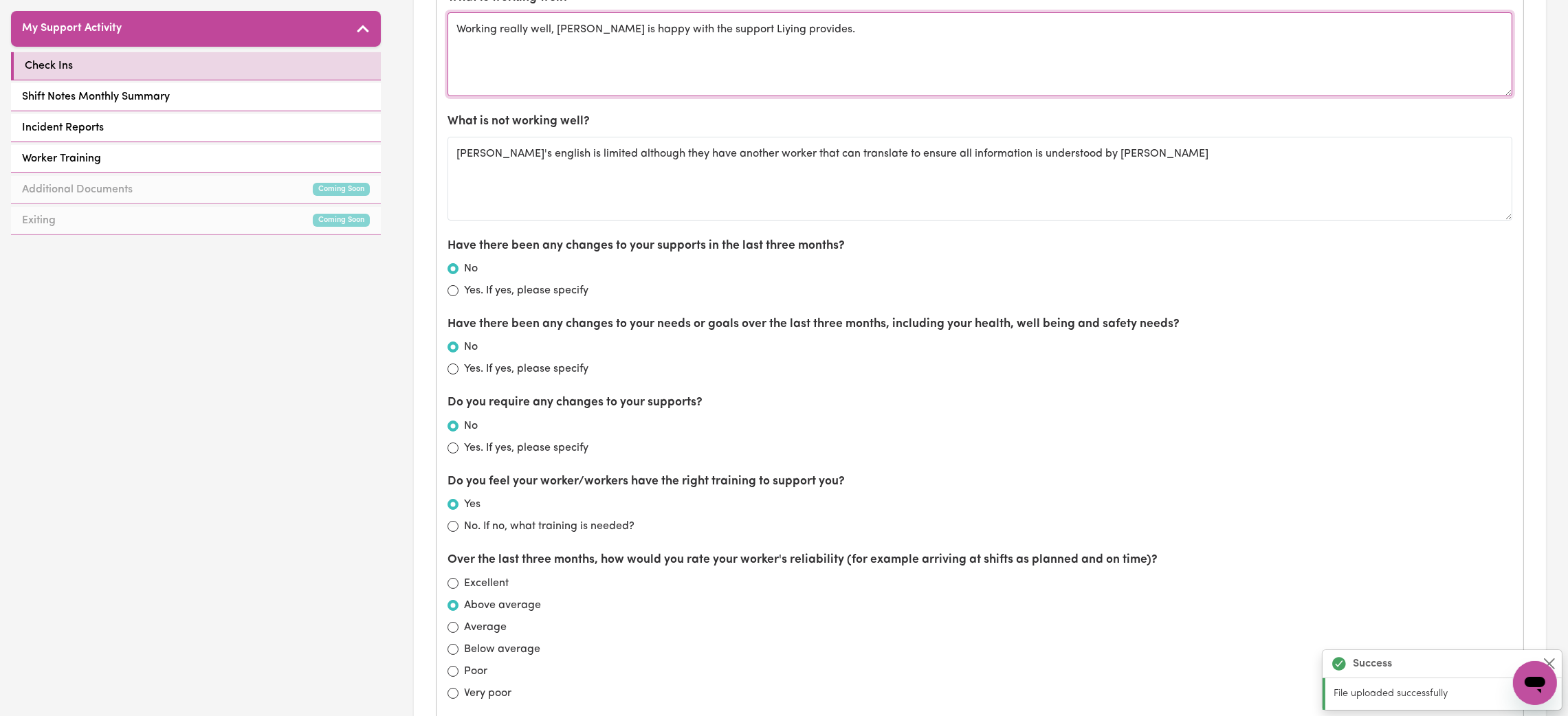
scroll to position [618, 0]
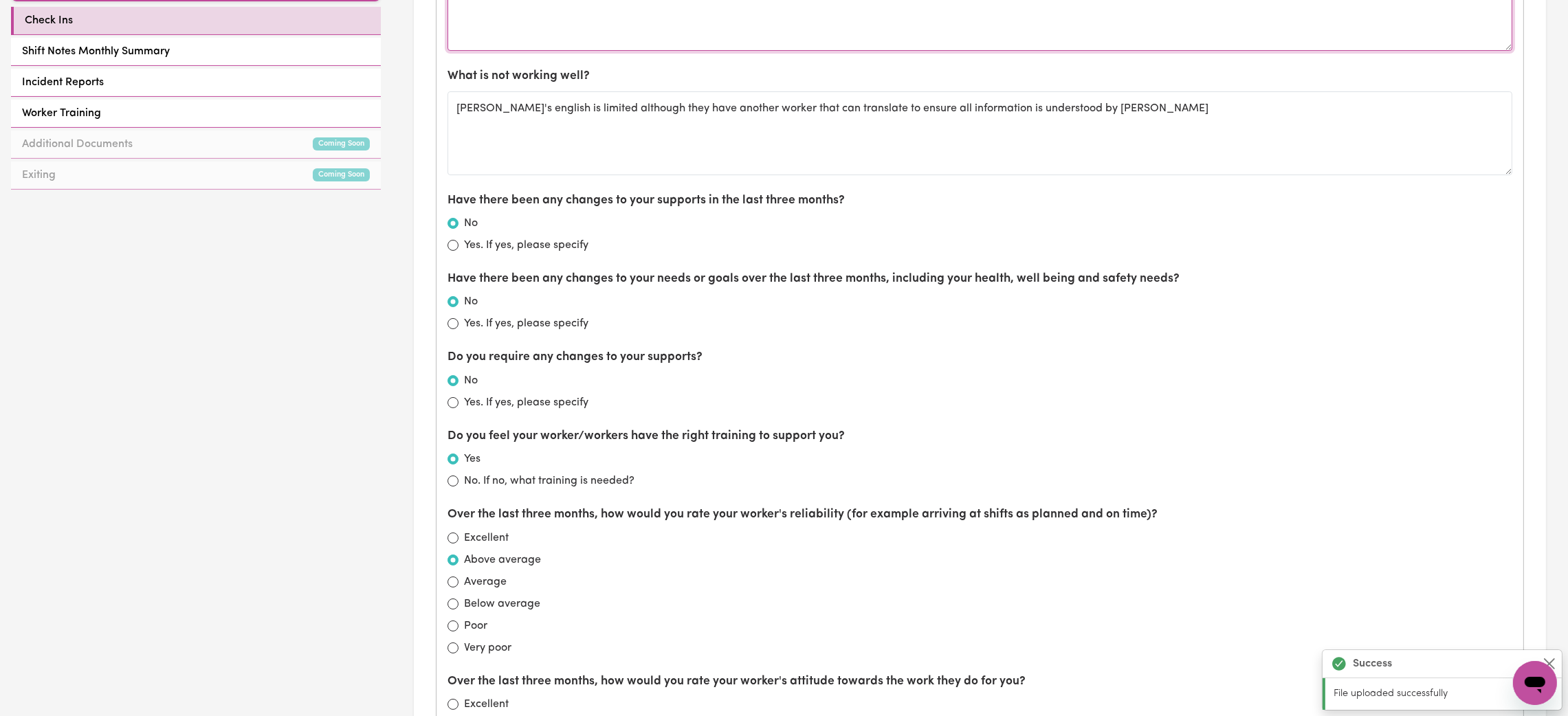
type textarea "Working really well, [PERSON_NAME] is happy with the support Liying provides."
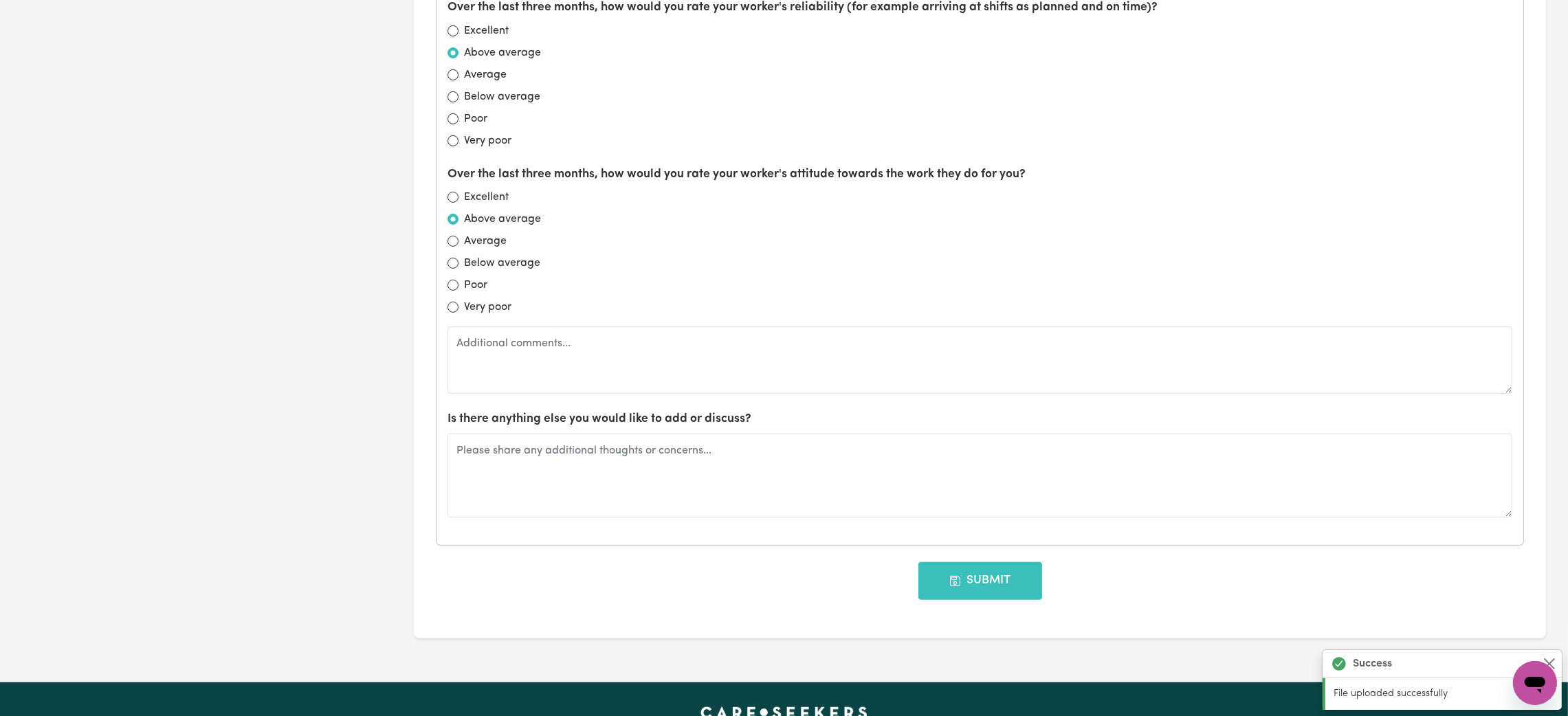
scroll to position [1133, 0]
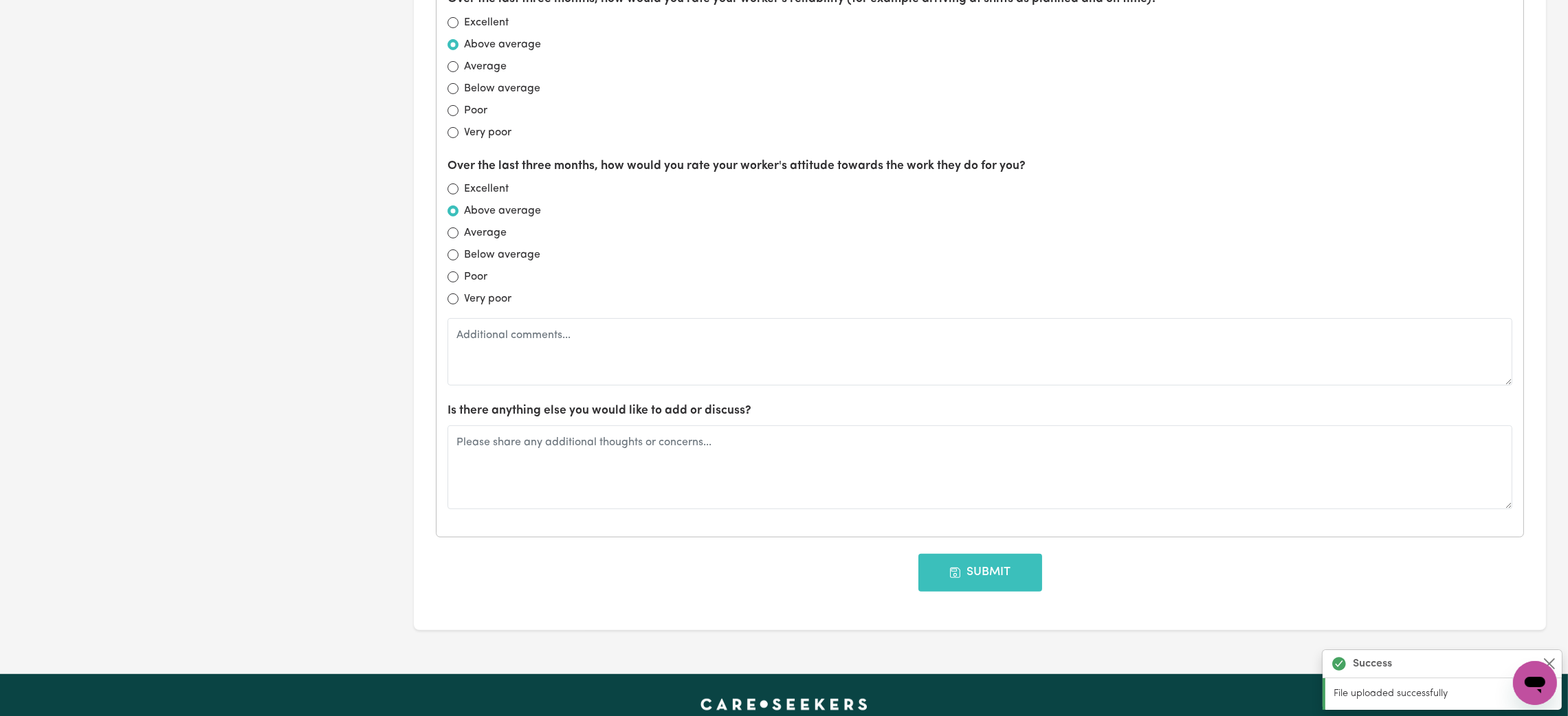
type textarea "[PERSON_NAME]'s English is limited although they have another worker that can t…"
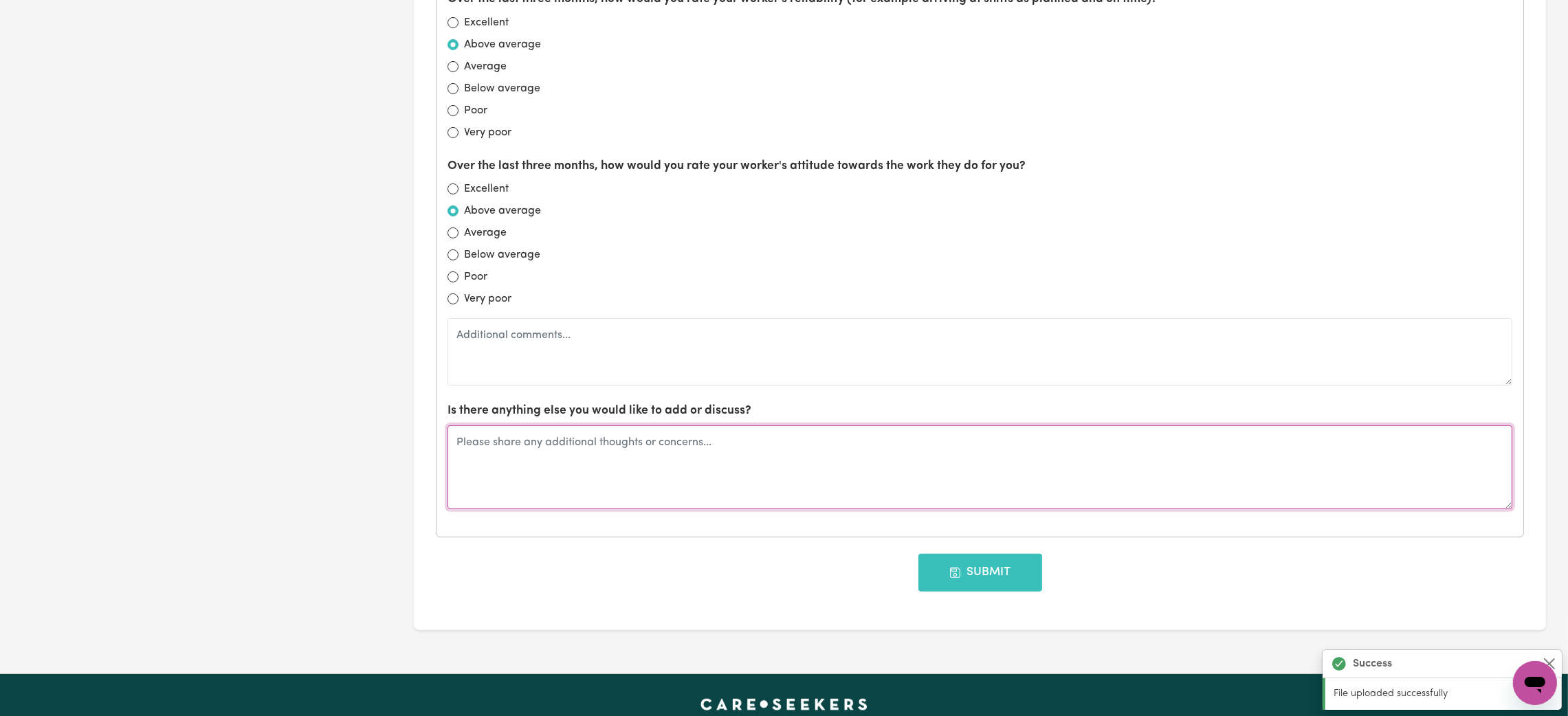
click at [583, 465] on textarea at bounding box center [979, 467] width 1064 height 84
type textarea "n/a"
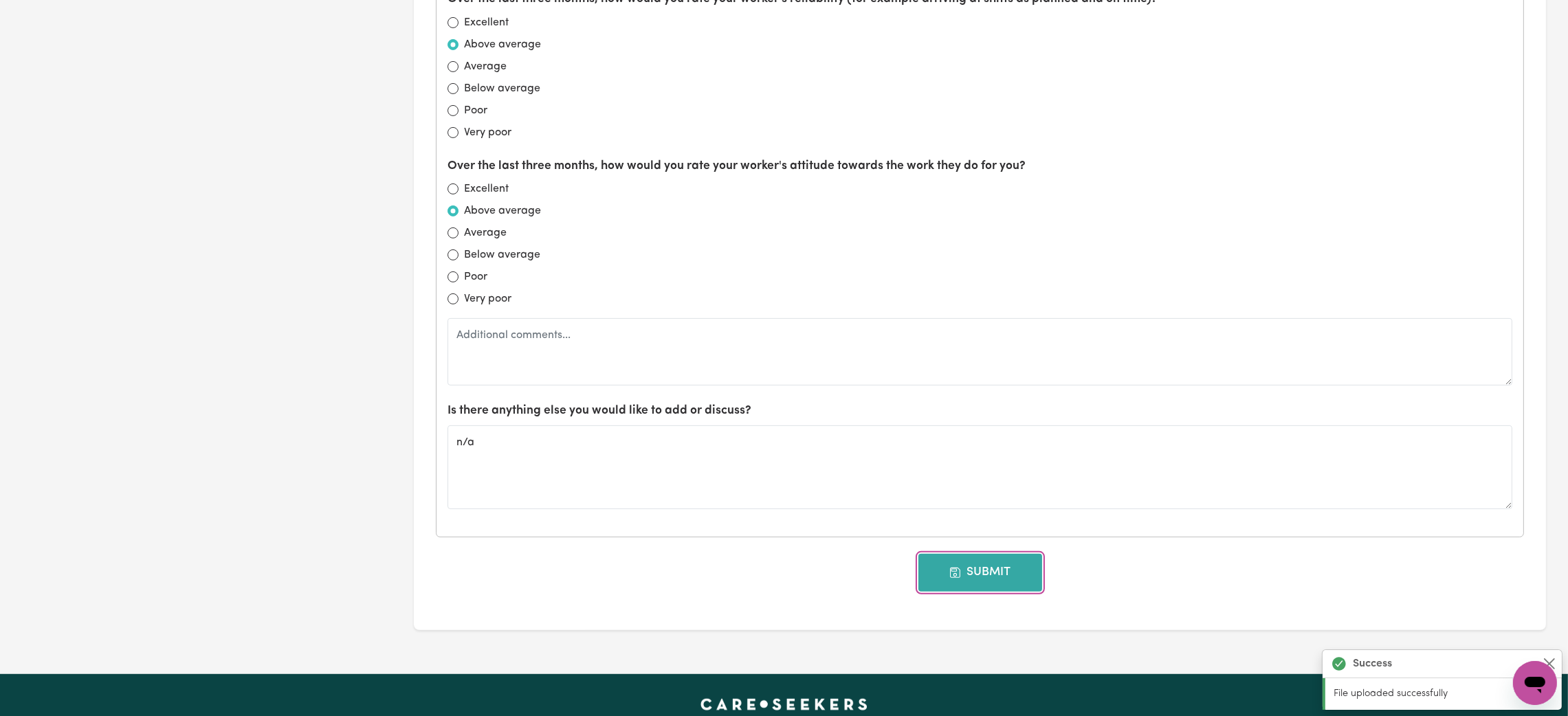
click at [984, 573] on button "Submit" at bounding box center [980, 572] width 123 height 37
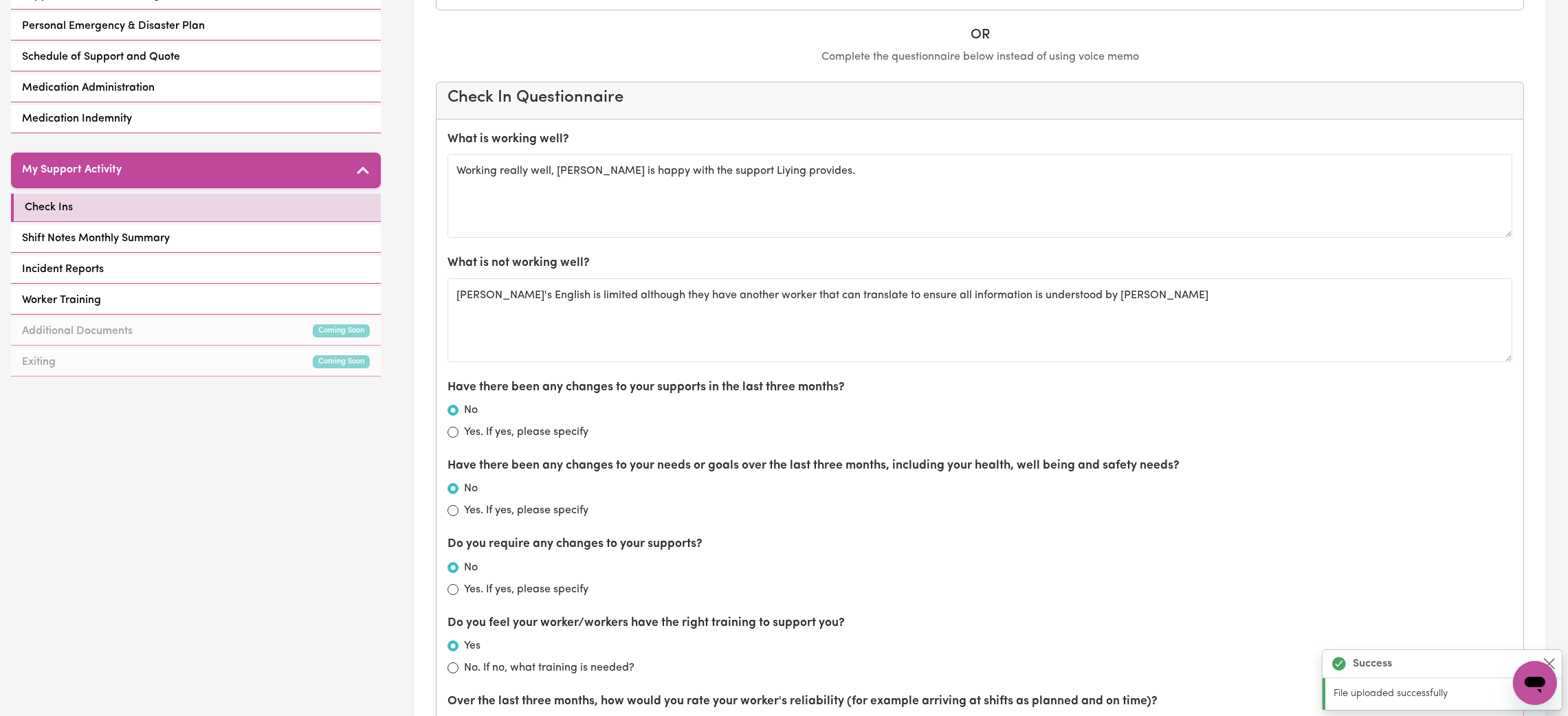
scroll to position [0, 0]
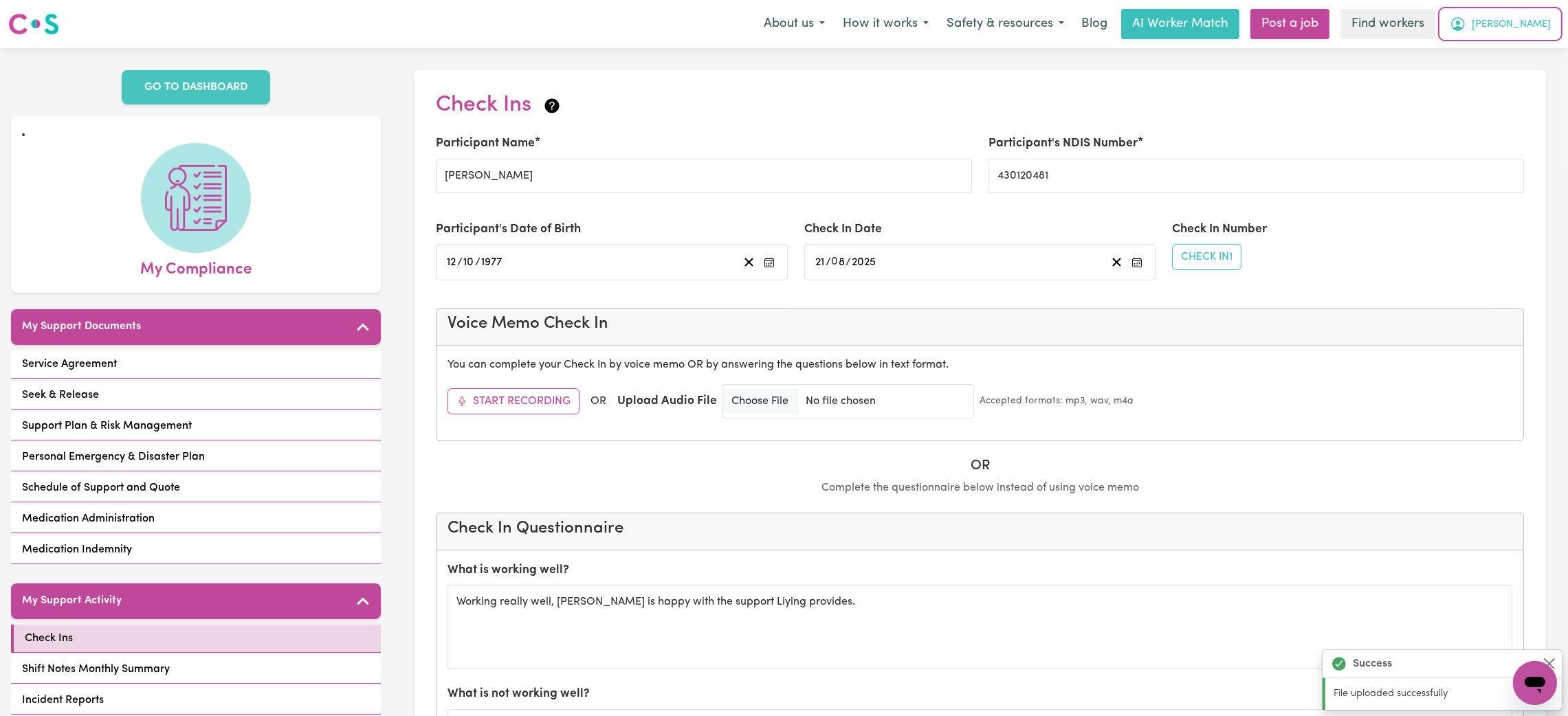
click at [1541, 22] on span "[PERSON_NAME]" at bounding box center [1512, 24] width 79 height 15
click at [1509, 70] on link "Logout" at bounding box center [1504, 79] width 108 height 26
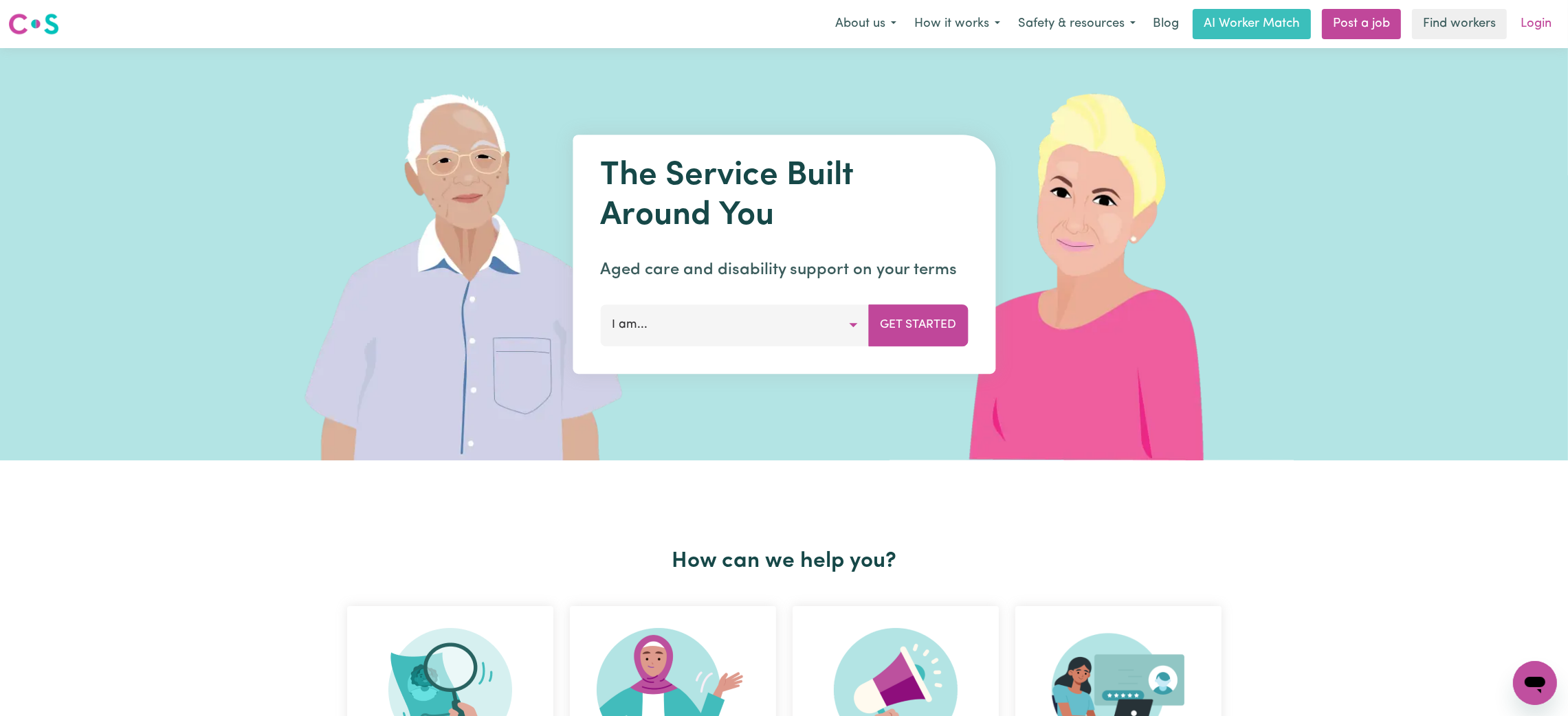
click at [1523, 21] on link "Login" at bounding box center [1536, 24] width 47 height 30
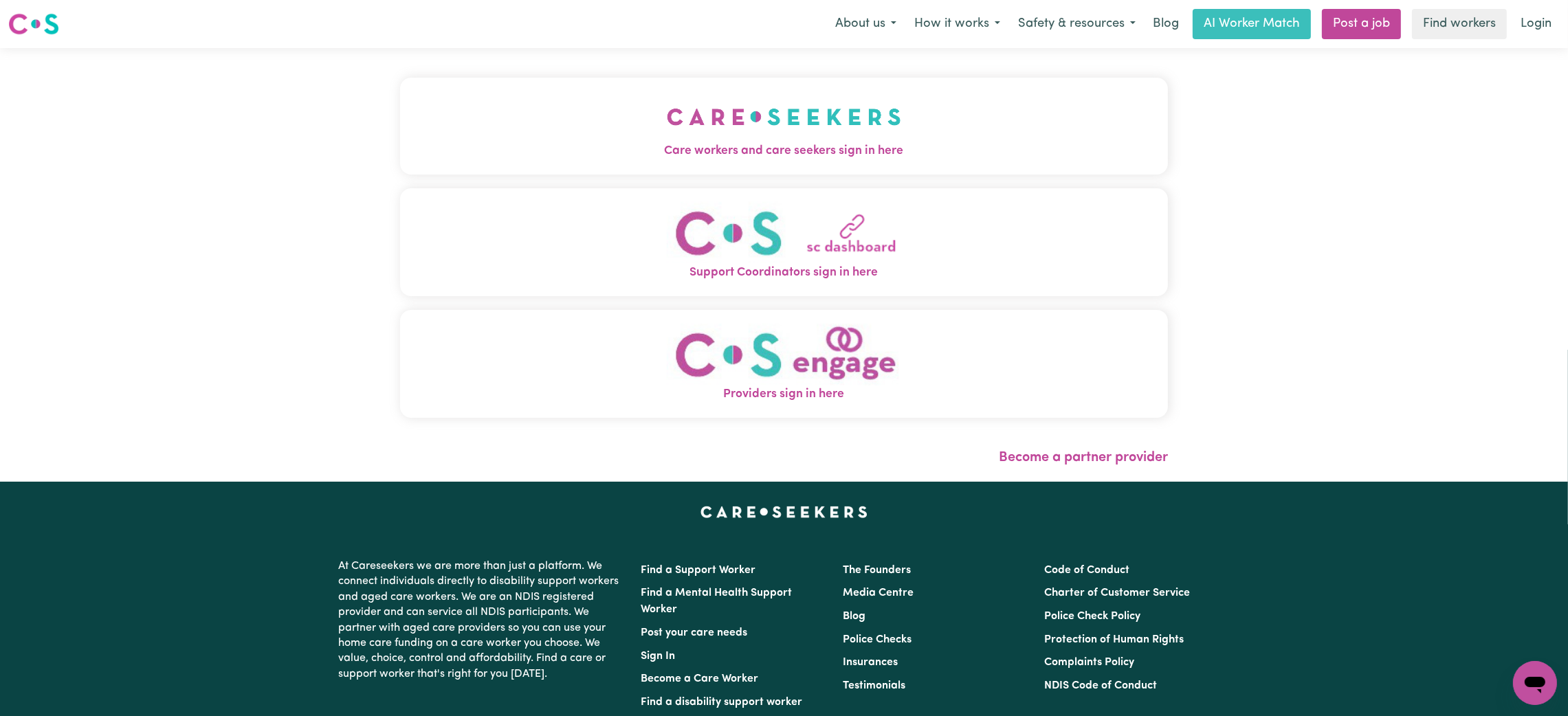
click at [794, 119] on button "Care workers and care seekers sign in here" at bounding box center [784, 126] width 768 height 96
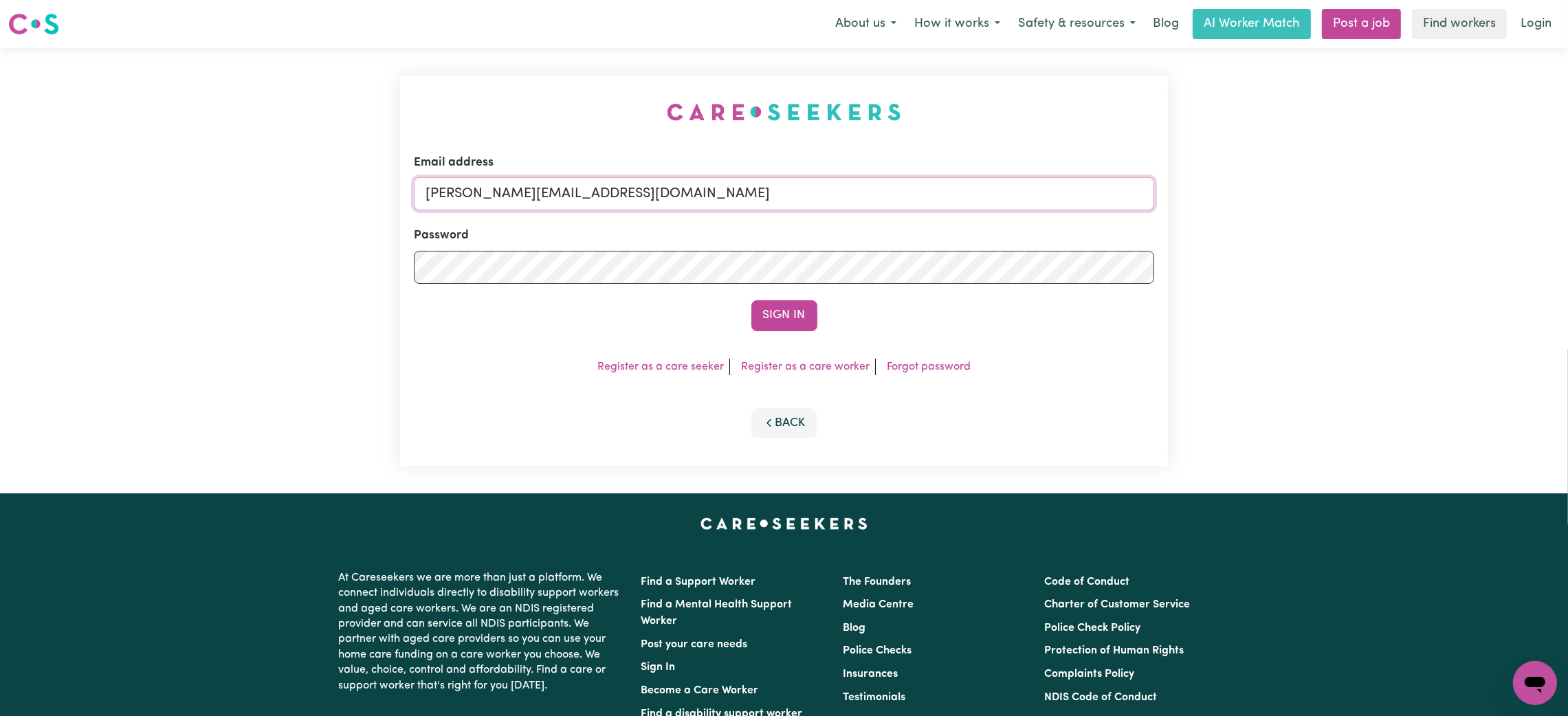
drag, startPoint x: 580, startPoint y: 199, endPoint x: 591, endPoint y: 204, distance: 12.1
click at [580, 199] on input "[PERSON_NAME][EMAIL_ADDRESS][DOMAIN_NAME]" at bounding box center [784, 193] width 741 height 33
drag, startPoint x: 496, startPoint y: 198, endPoint x: 856, endPoint y: 224, distance: 360.9
click at [856, 224] on form "Email address [EMAIL_ADDRESS][PERSON_NAME][DOMAIN_NAME] Password Sign In" at bounding box center [784, 243] width 741 height 177
type input "[EMAIL_ADDRESS][DOMAIN_NAME]"
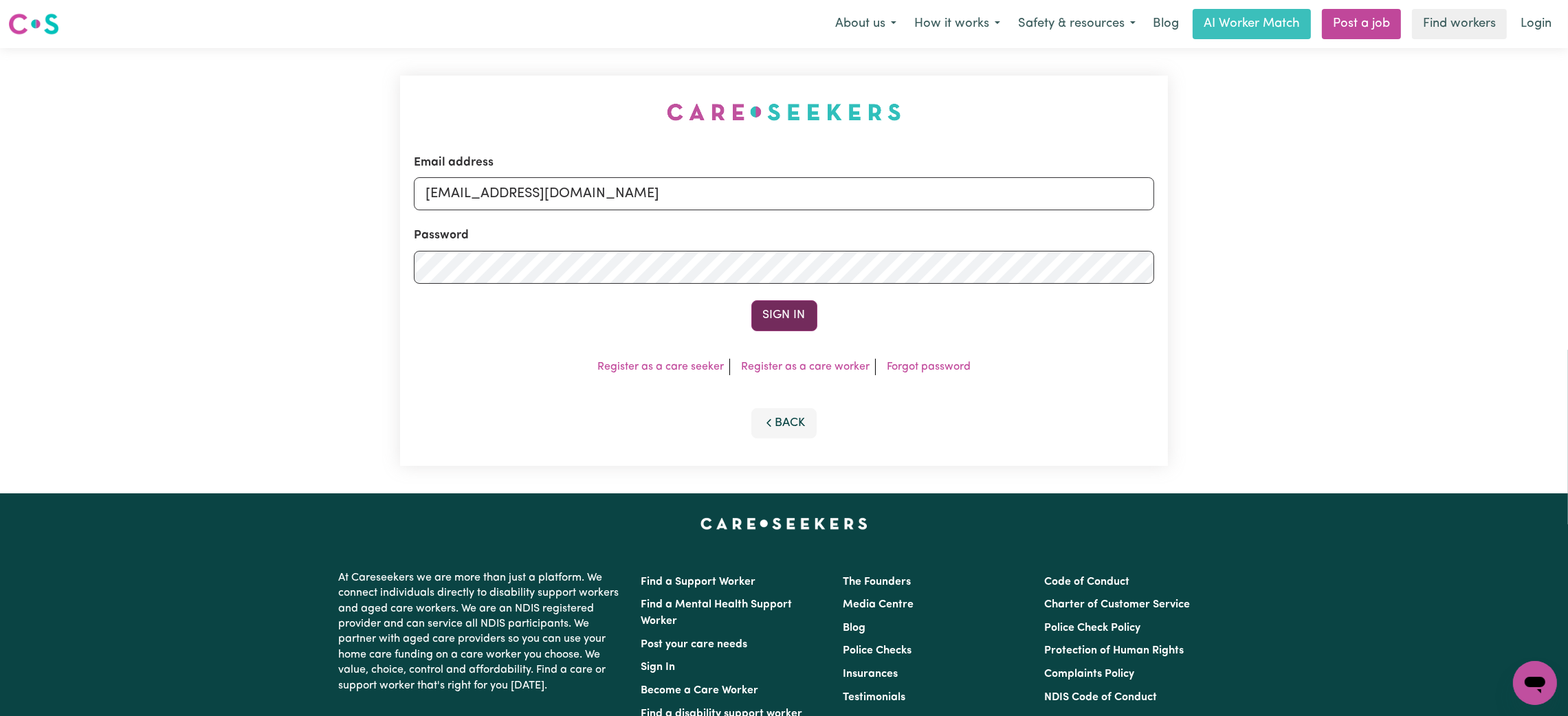
click at [781, 309] on button "Sign In" at bounding box center [784, 315] width 66 height 30
